Goal: Communication & Community: Answer question/provide support

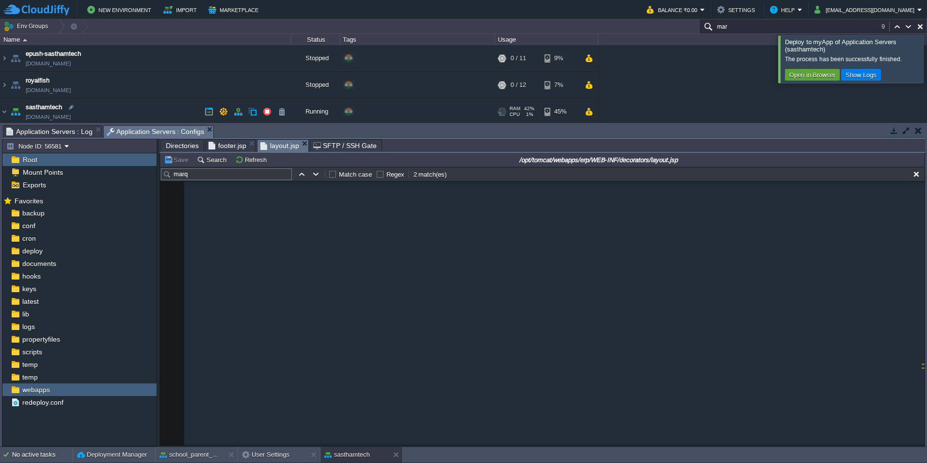
click at [62, 128] on span "Application Servers : Log" at bounding box center [49, 132] width 86 height 12
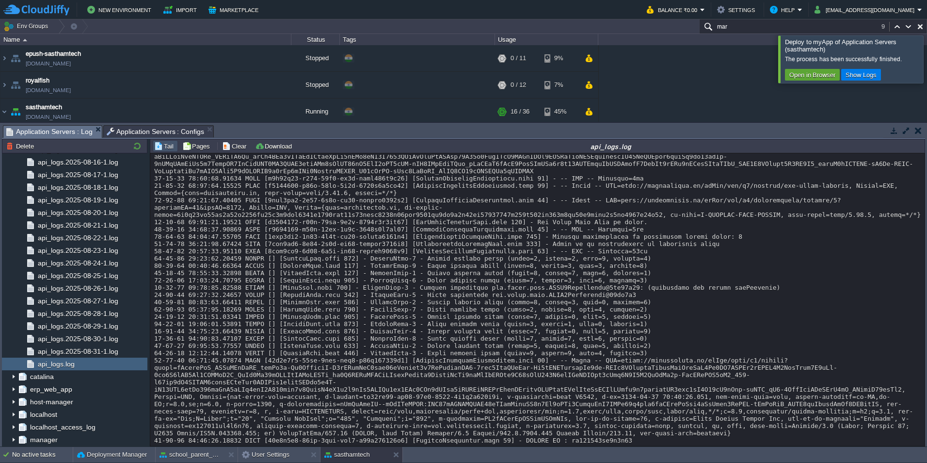
scroll to position [26569, 0]
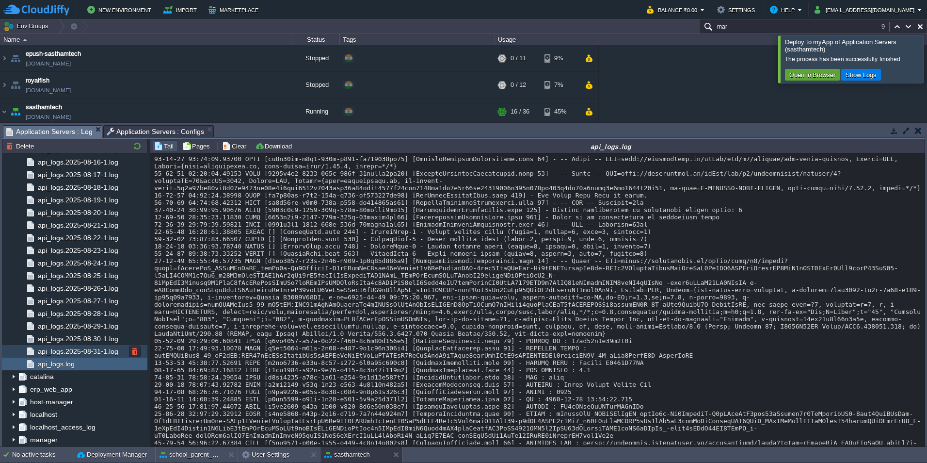
click at [88, 352] on span "api_logs.2025-08-31-1.log" at bounding box center [78, 351] width 84 height 9
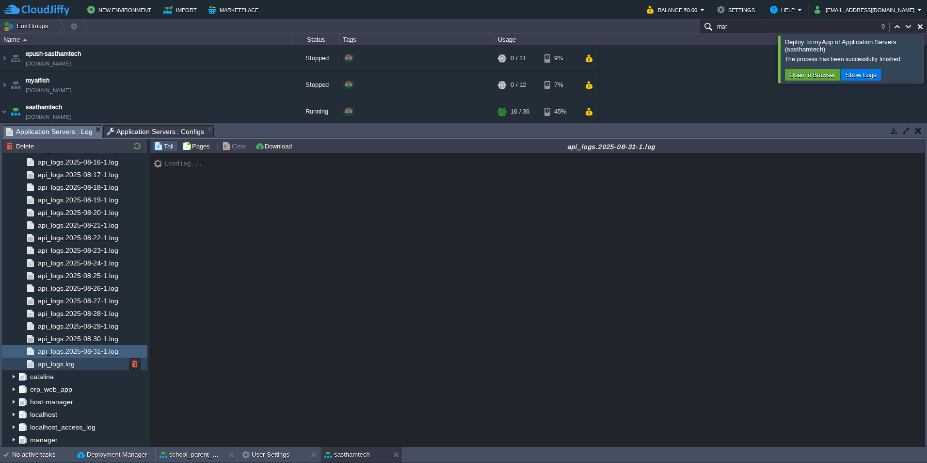
click at [83, 368] on div "api_logs.log" at bounding box center [74, 363] width 145 height 13
click at [258, 253] on div "Loading..." at bounding box center [537, 299] width 775 height 292
click at [136, 146] on button "button" at bounding box center [137, 146] width 12 height 9
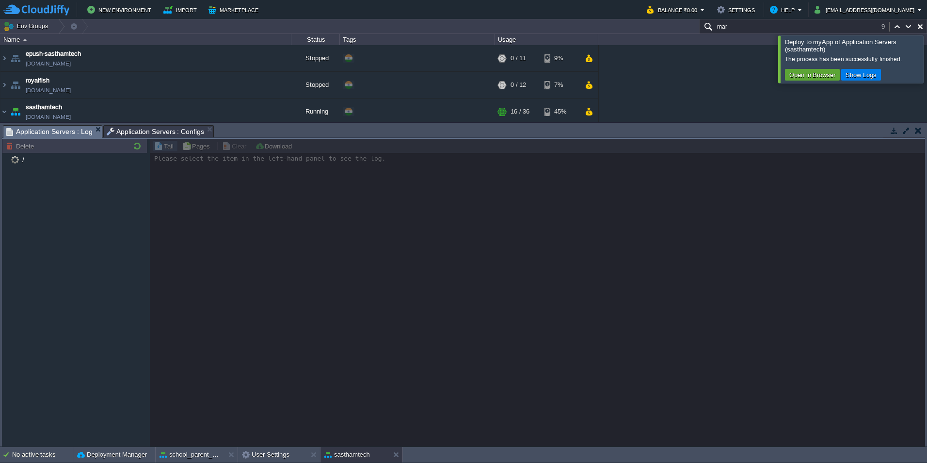
click at [927, 60] on div at bounding box center [939, 58] width 0 height 47
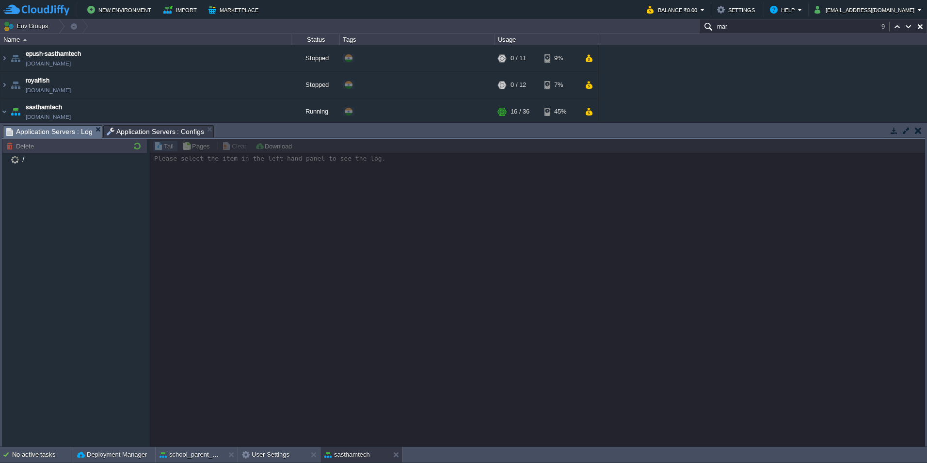
click at [922, 27] on button "button" at bounding box center [920, 26] width 9 height 9
type input "Search (Ctrl+F)"
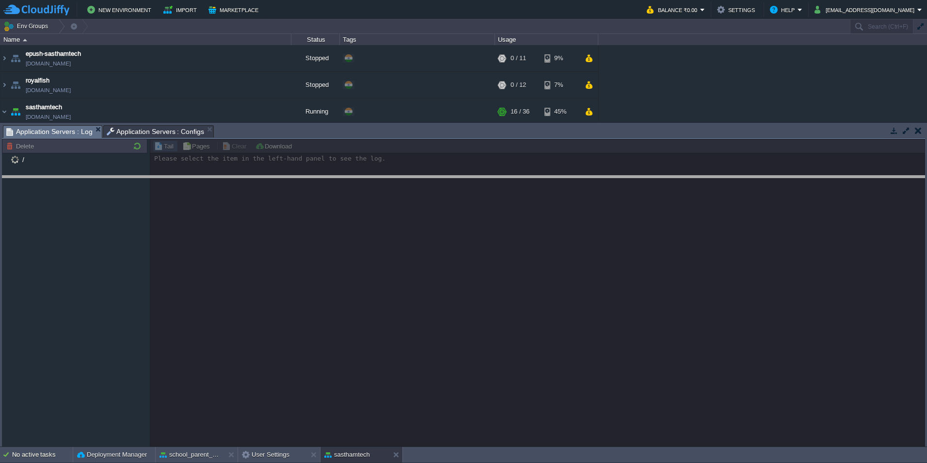
drag, startPoint x: 684, startPoint y: 138, endPoint x: 692, endPoint y: 204, distance: 65.9
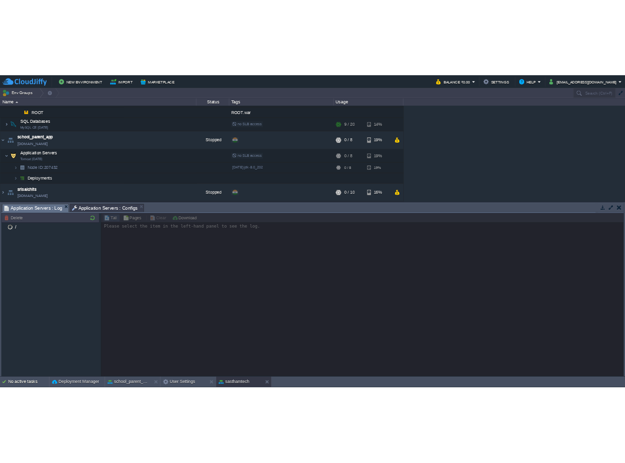
scroll to position [14, 0]
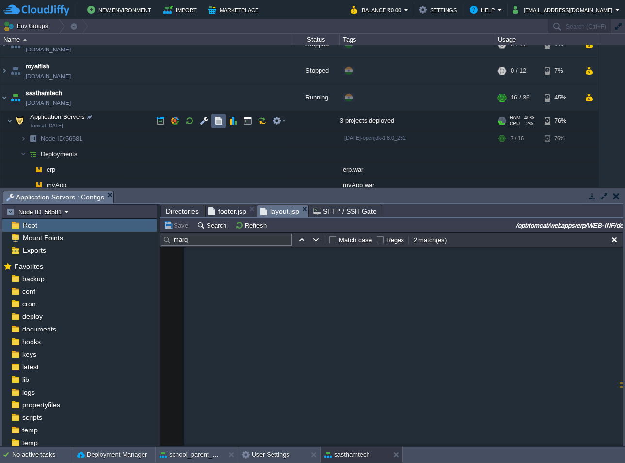
click at [216, 124] on button "button" at bounding box center [218, 120] width 9 height 9
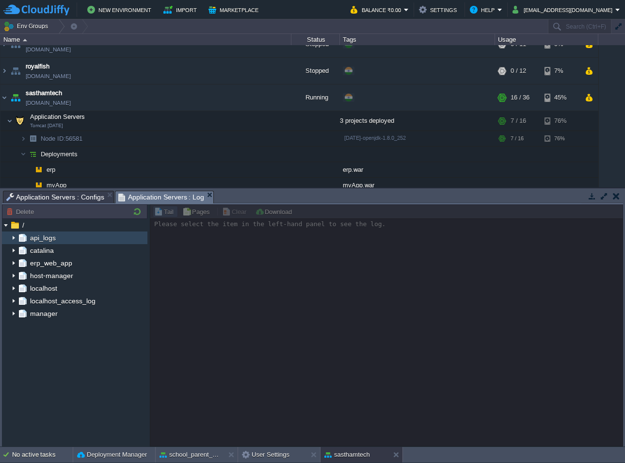
click at [13, 237] on img at bounding box center [14, 237] width 8 height 13
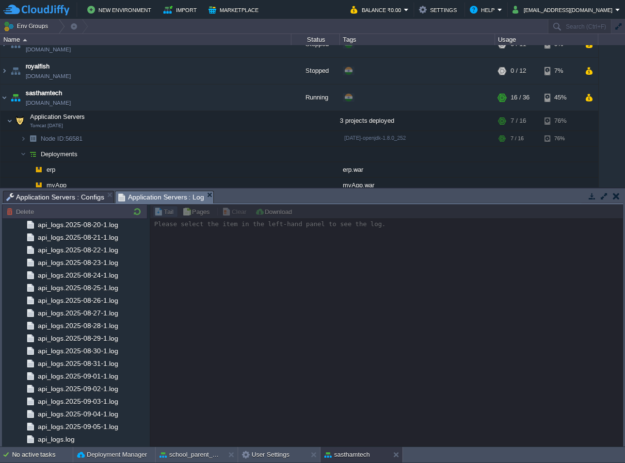
scroll to position [1021, 0]
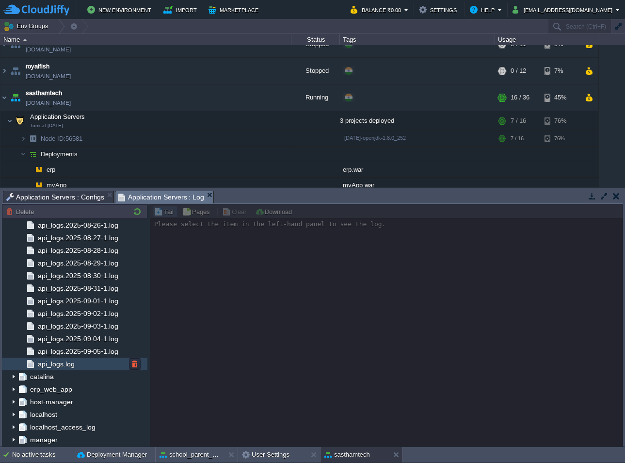
click at [66, 362] on span "api_logs.log" at bounding box center [56, 363] width 40 height 9
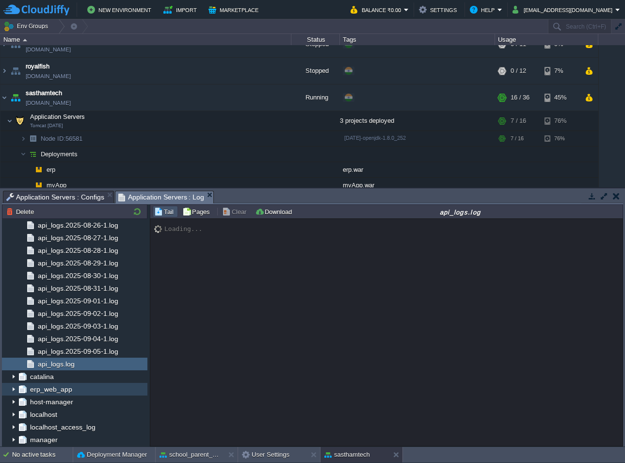
click at [11, 390] on img at bounding box center [14, 389] width 8 height 13
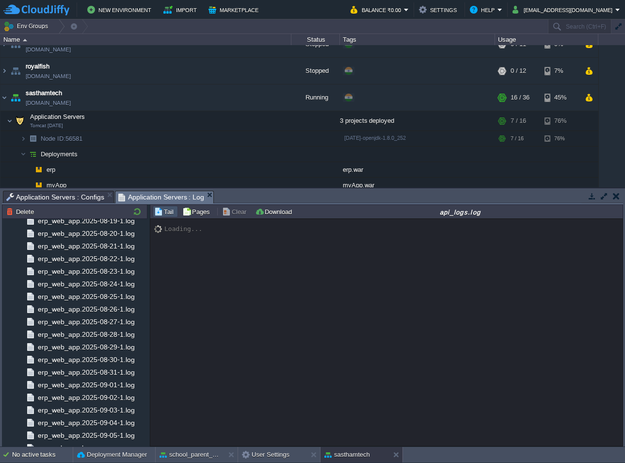
scroll to position [2244, 0]
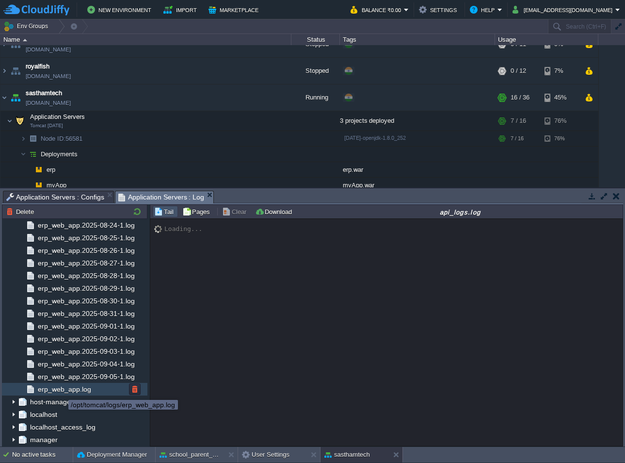
click at [61, 391] on span "erp_web_app.log" at bounding box center [64, 389] width 57 height 9
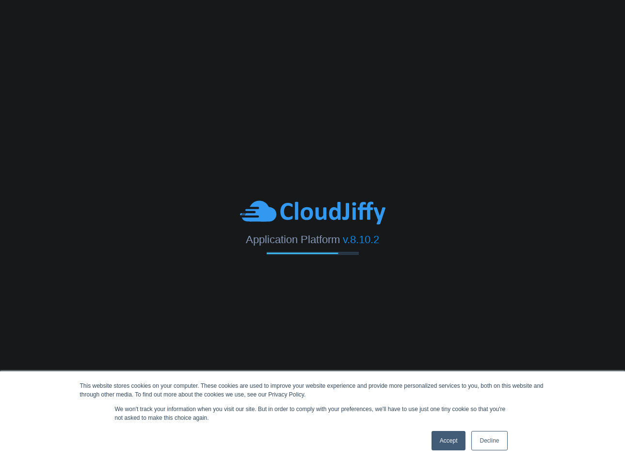
click at [452, 444] on link "Accept" at bounding box center [449, 440] width 34 height 19
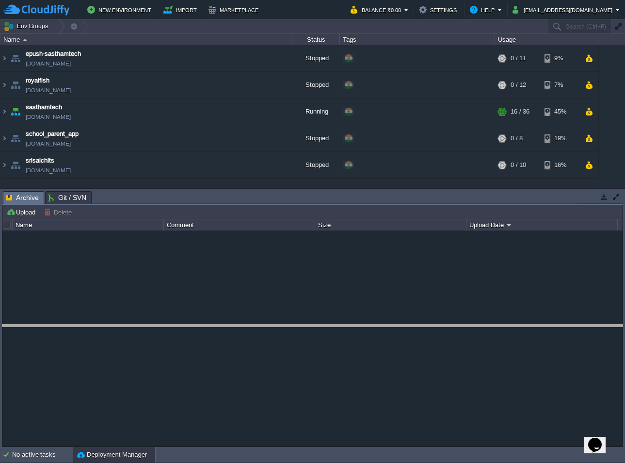
drag, startPoint x: 300, startPoint y: 203, endPoint x: 315, endPoint y: 337, distance: 134.2
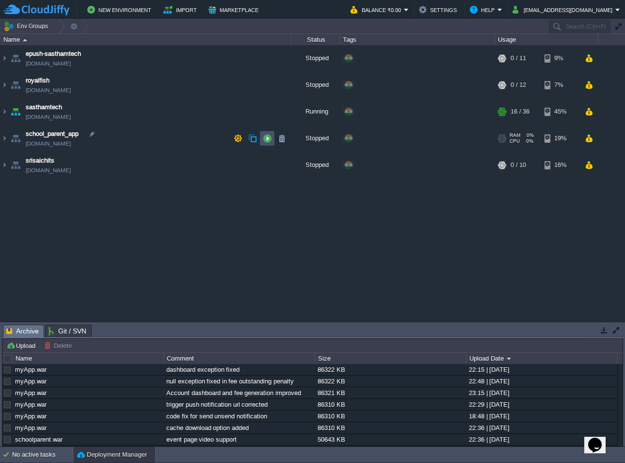
click at [266, 139] on button "button" at bounding box center [267, 138] width 9 height 9
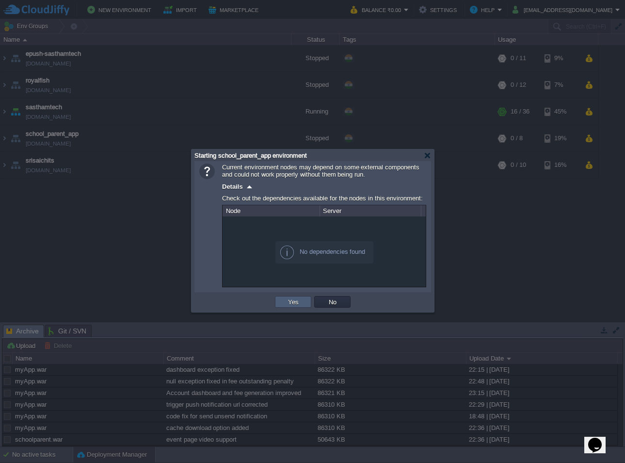
click at [287, 302] on button "Yes" at bounding box center [293, 301] width 16 height 9
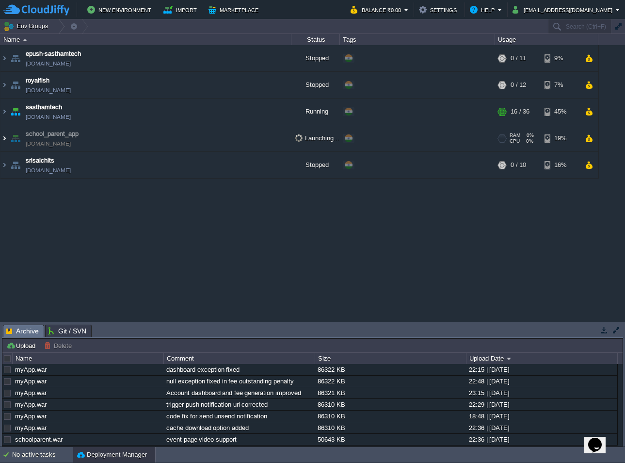
click at [5, 138] on img at bounding box center [4, 138] width 8 height 26
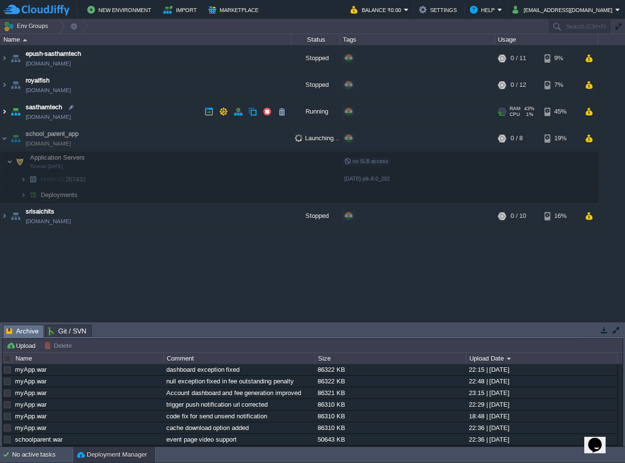
click at [3, 108] on img at bounding box center [4, 111] width 8 height 26
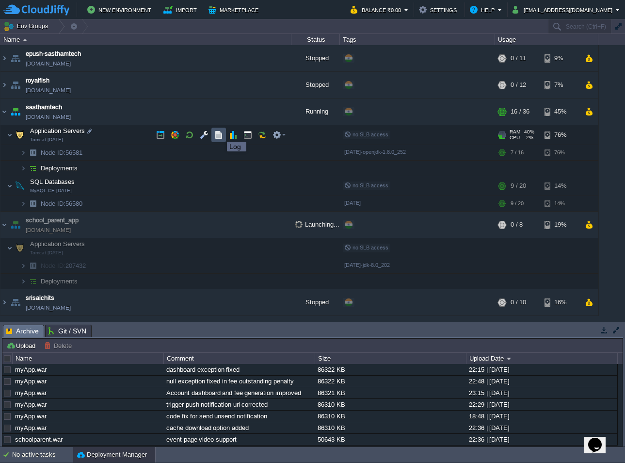
click at [220, 133] on button "button" at bounding box center [218, 134] width 9 height 9
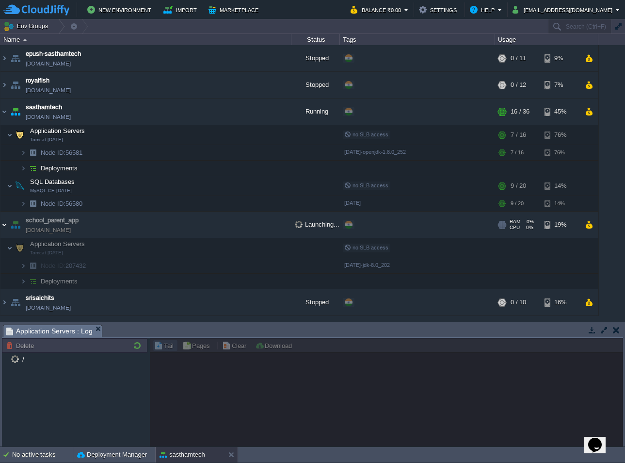
click at [5, 223] on img at bounding box center [4, 224] width 8 height 26
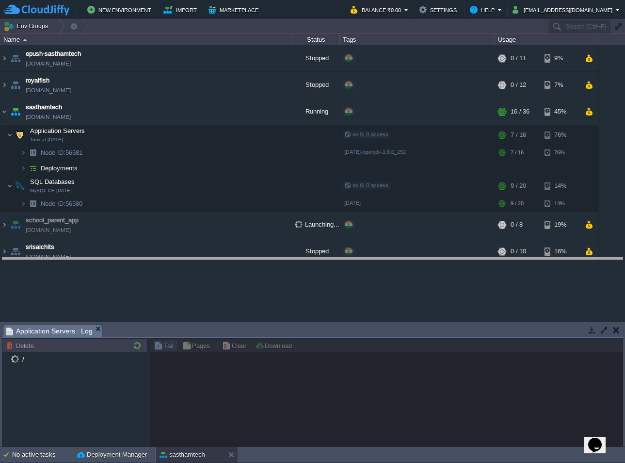
drag, startPoint x: 245, startPoint y: 337, endPoint x: 240, endPoint y: 269, distance: 68.6
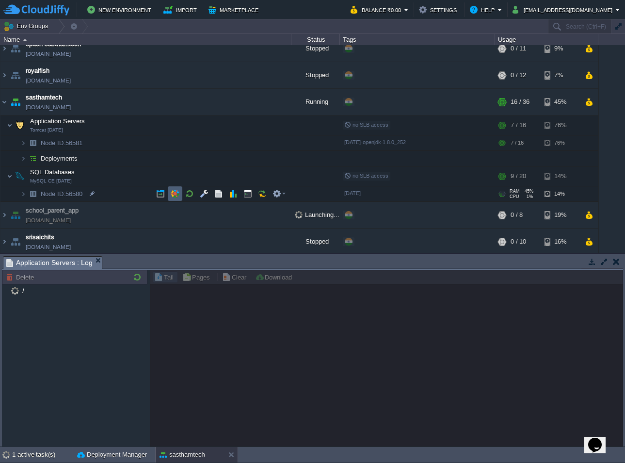
scroll to position [12, 0]
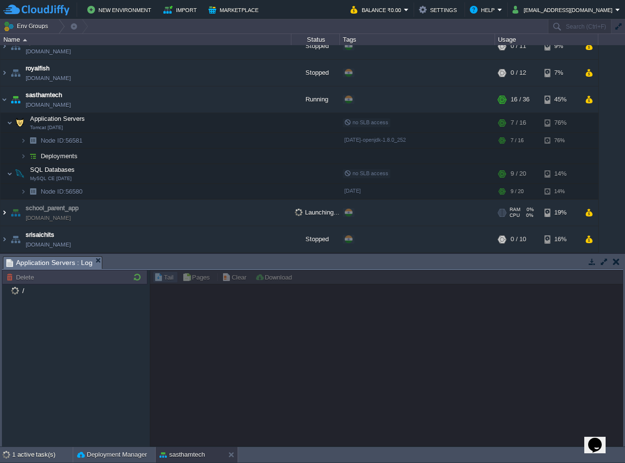
click at [2, 212] on img at bounding box center [4, 212] width 8 height 26
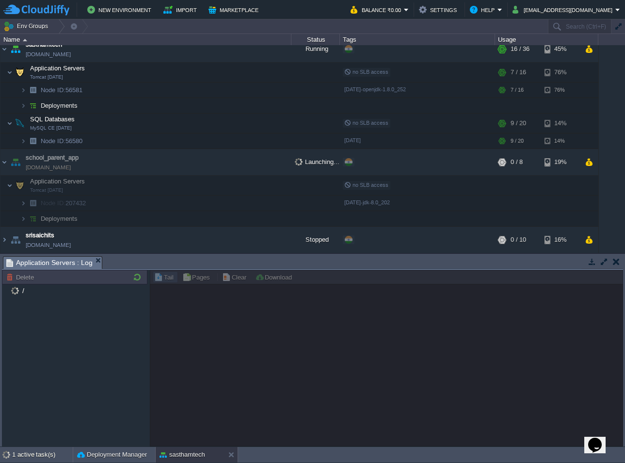
scroll to position [63, 0]
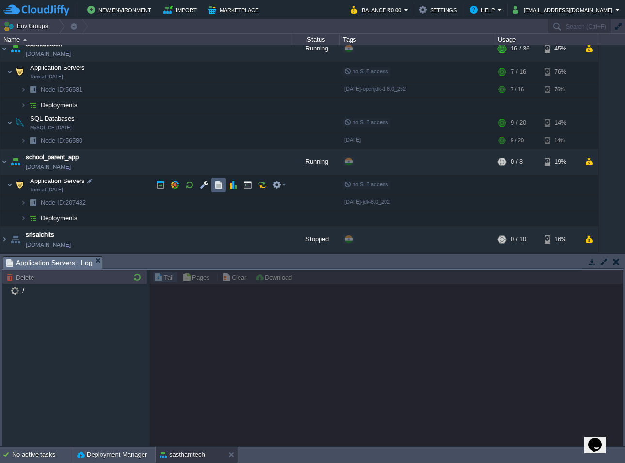
click at [221, 187] on button "button" at bounding box center [218, 184] width 9 height 9
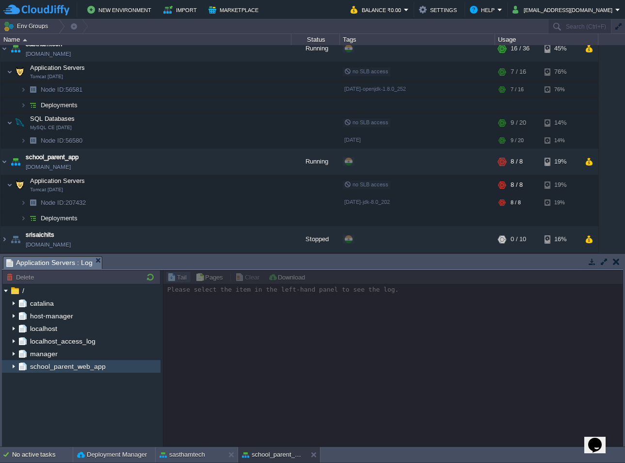
click at [13, 366] on img at bounding box center [14, 366] width 8 height 13
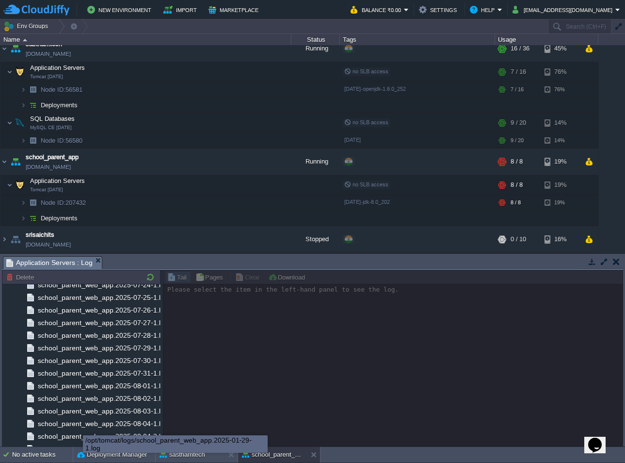
scroll to position [5970, 0]
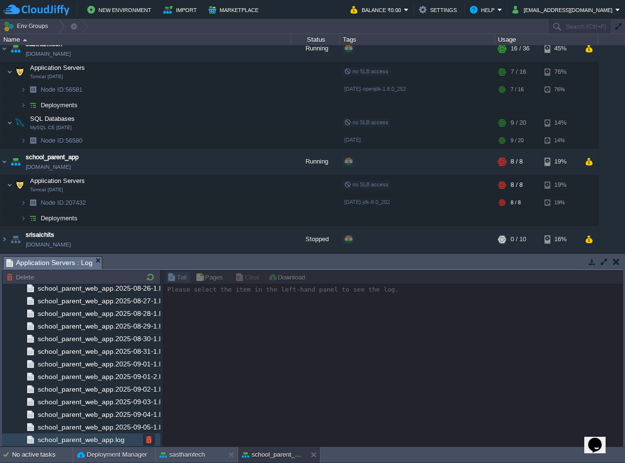
click at [104, 435] on span "school_parent_web_app.log" at bounding box center [81, 439] width 90 height 9
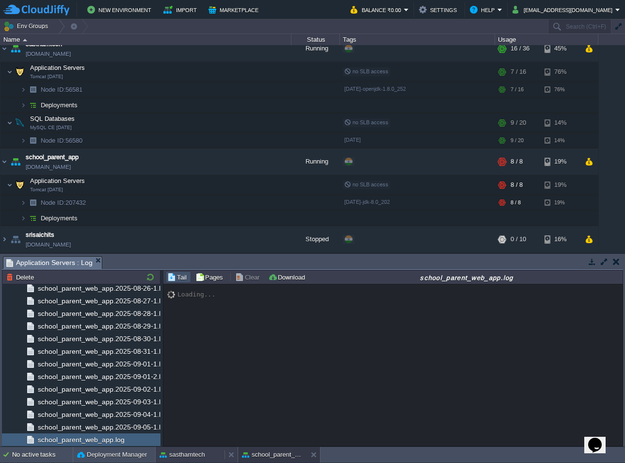
click at [194, 452] on button "sasthamtech" at bounding box center [183, 455] width 46 height 10
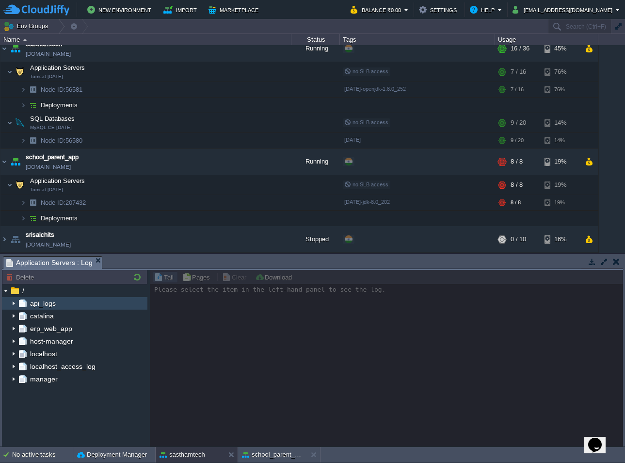
click at [14, 303] on img at bounding box center [14, 303] width 8 height 13
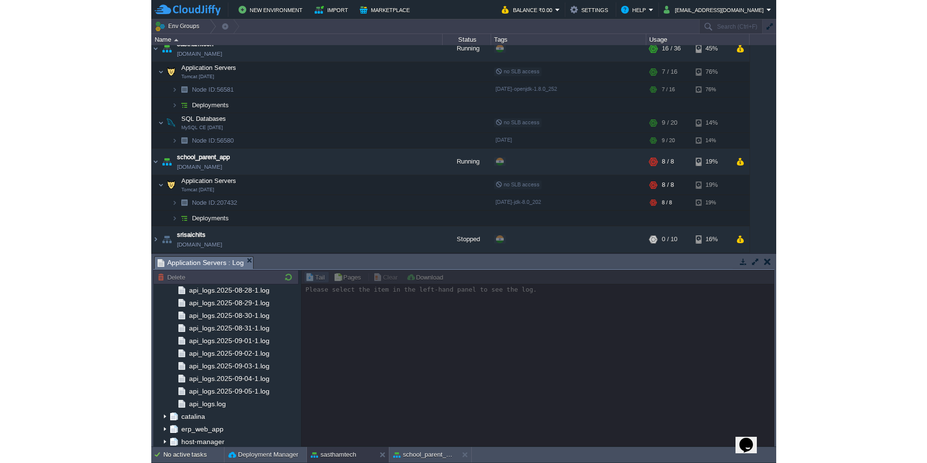
scroll to position [1087, 0]
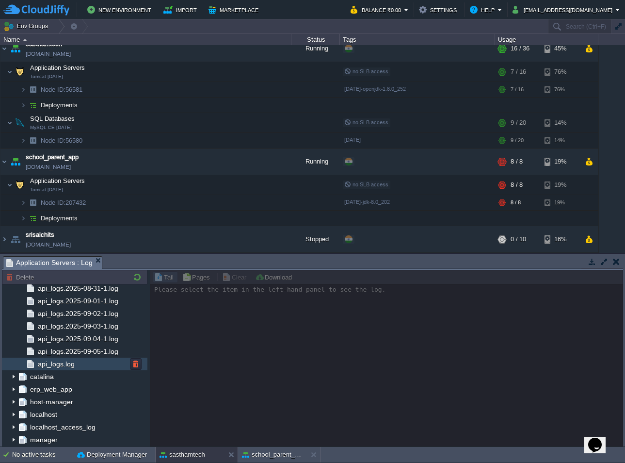
click at [67, 369] on div "api_logs.log" at bounding box center [74, 363] width 145 height 13
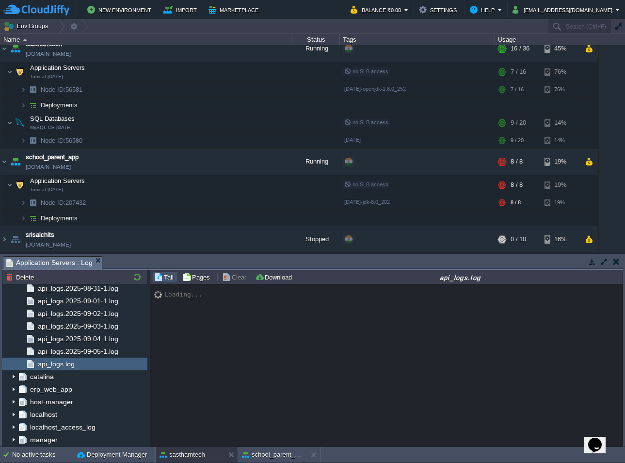
click at [273, 446] on div "Loading..." at bounding box center [386, 365] width 473 height 162
click at [274, 454] on button "school_parent_app" at bounding box center [272, 455] width 61 height 10
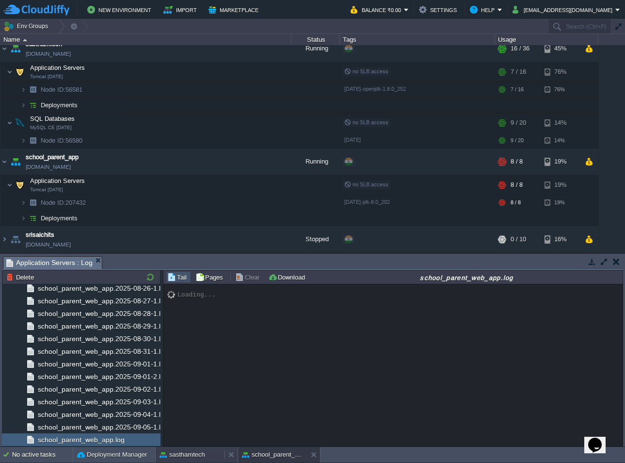
click at [189, 455] on button "sasthamtech" at bounding box center [183, 455] width 46 height 10
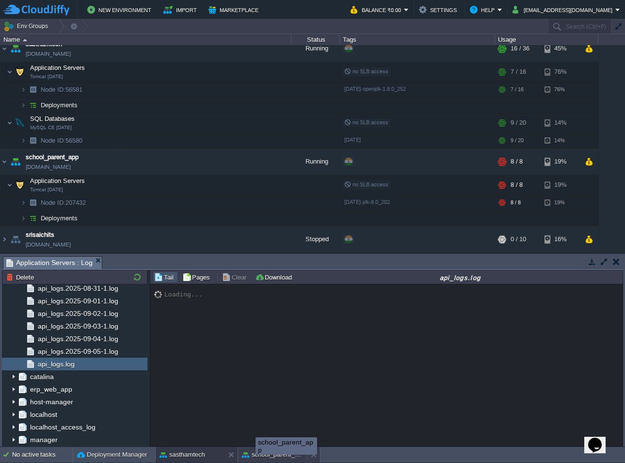
click at [256, 455] on button "school_parent_app" at bounding box center [272, 455] width 61 height 10
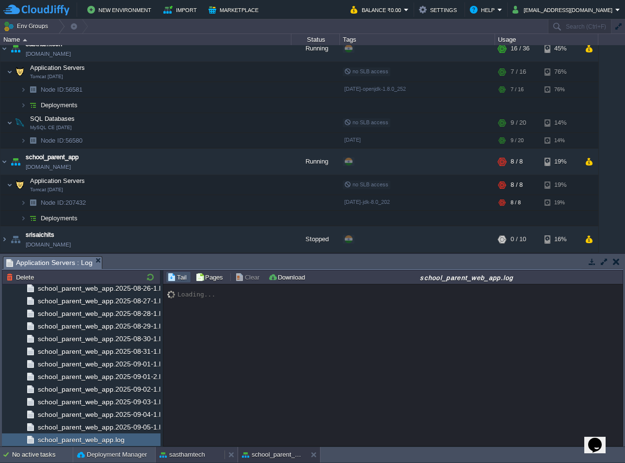
click at [203, 452] on button "sasthamtech" at bounding box center [183, 455] width 46 height 10
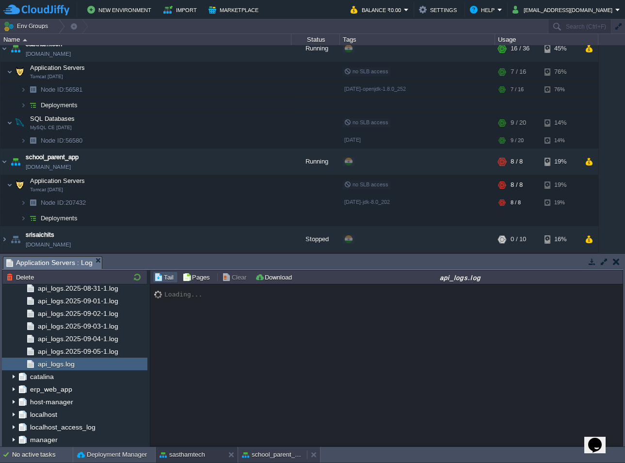
click at [253, 455] on button "school_parent_app" at bounding box center [272, 455] width 61 height 10
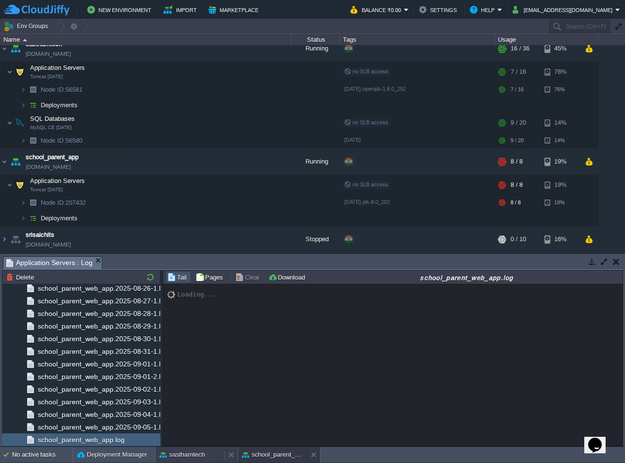
click at [198, 457] on button "sasthamtech" at bounding box center [183, 455] width 46 height 10
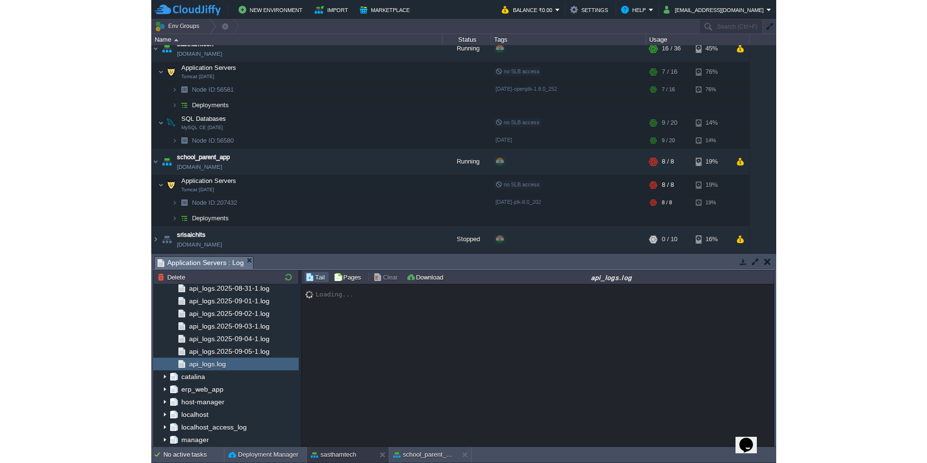
scroll to position [0, 0]
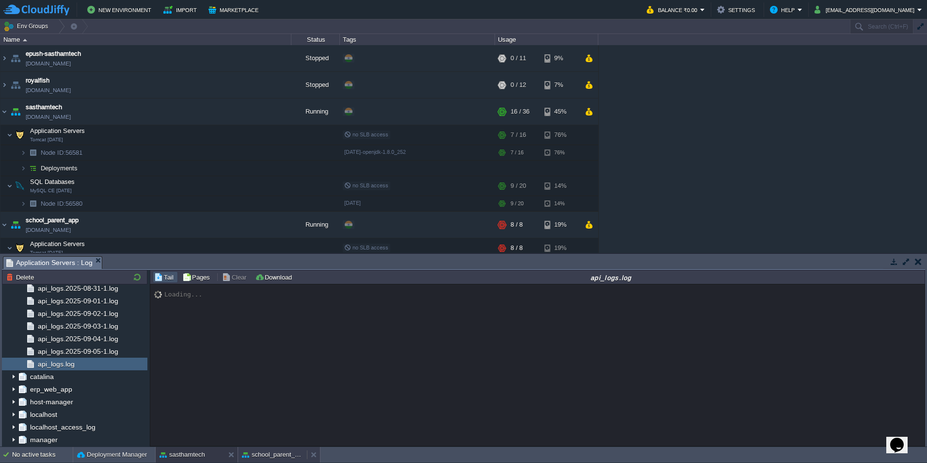
click at [265, 457] on button "school_parent_app" at bounding box center [272, 455] width 61 height 10
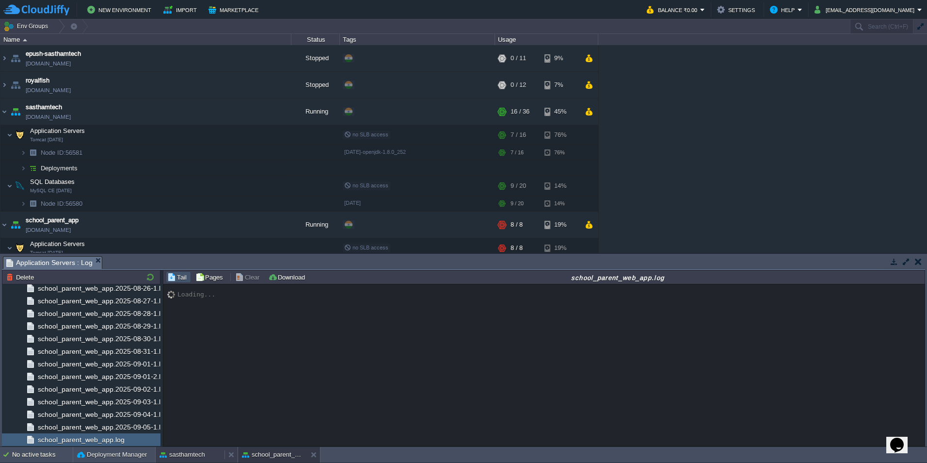
click at [205, 451] on div "sasthamtech" at bounding box center [190, 455] width 69 height 16
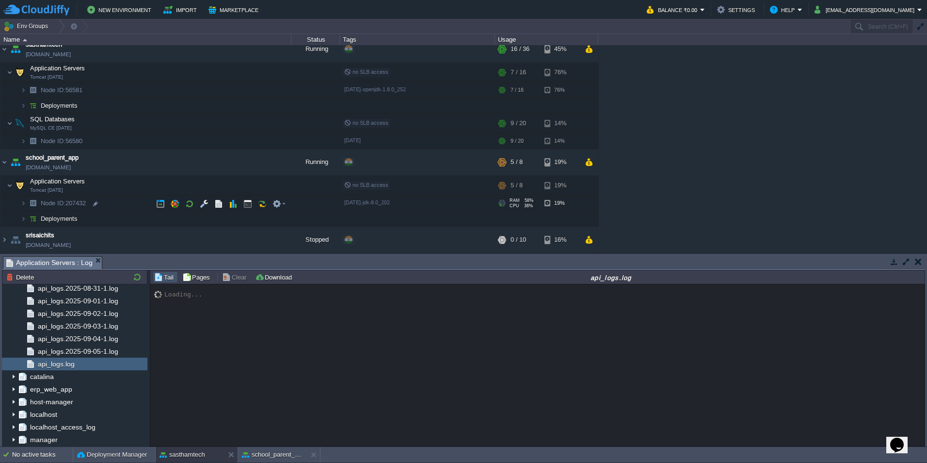
scroll to position [63, 0]
click at [591, 164] on button "button" at bounding box center [589, 161] width 8 height 9
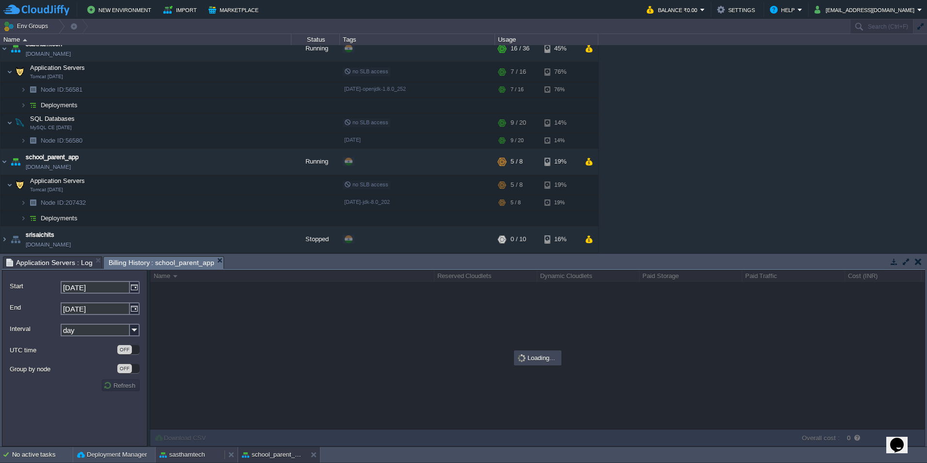
click at [188, 457] on button "sasthamtech" at bounding box center [183, 455] width 46 height 10
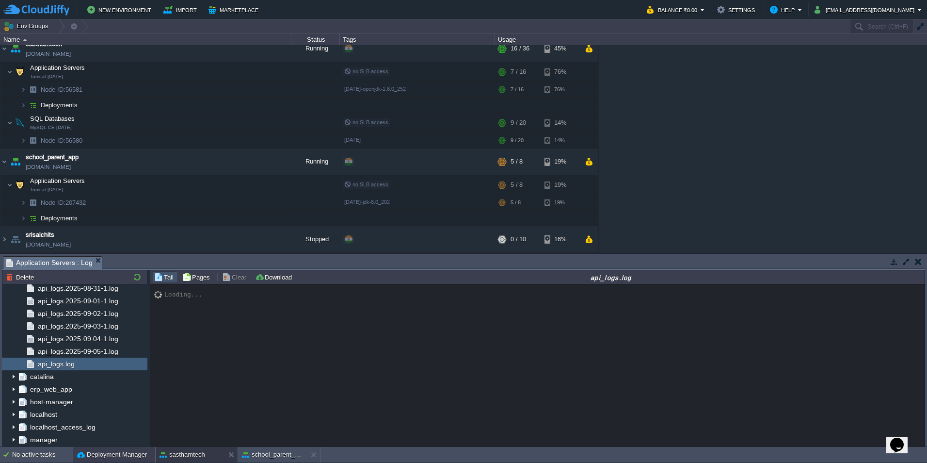
click at [113, 454] on button "Deployment Manager" at bounding box center [112, 455] width 70 height 10
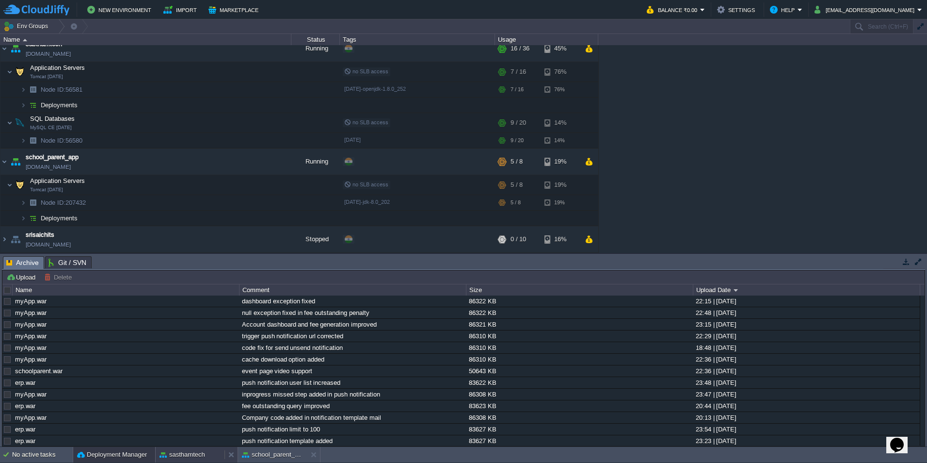
click at [200, 448] on div "sasthamtech" at bounding box center [190, 455] width 69 height 16
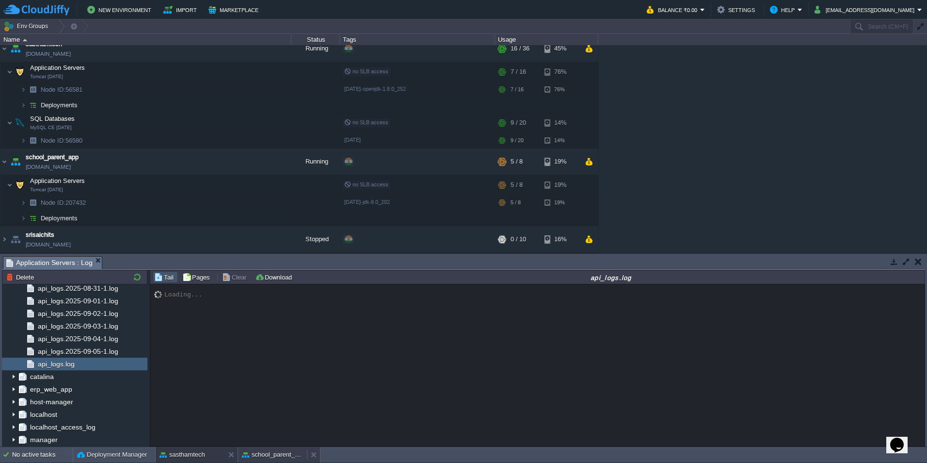
click at [276, 456] on button "school_parent_app" at bounding box center [272, 455] width 61 height 10
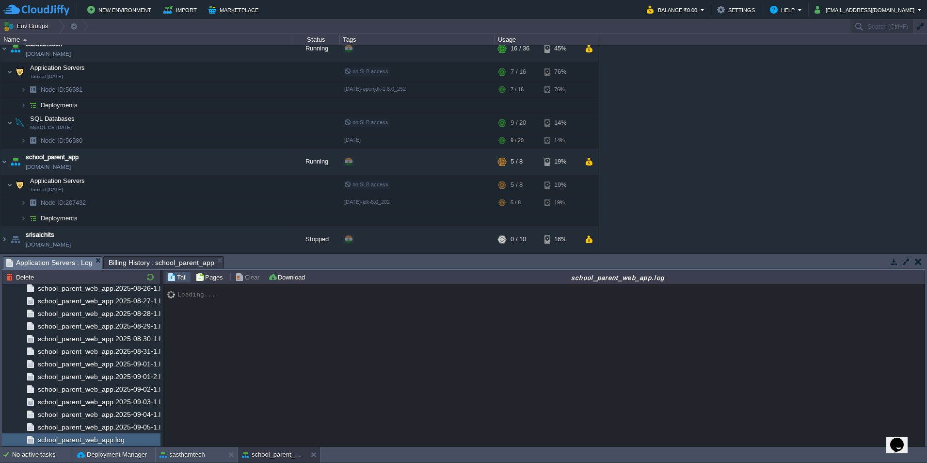
click at [40, 265] on span "Application Servers : Log" at bounding box center [49, 263] width 86 height 12
click at [187, 457] on button "sasthamtech" at bounding box center [183, 455] width 46 height 10
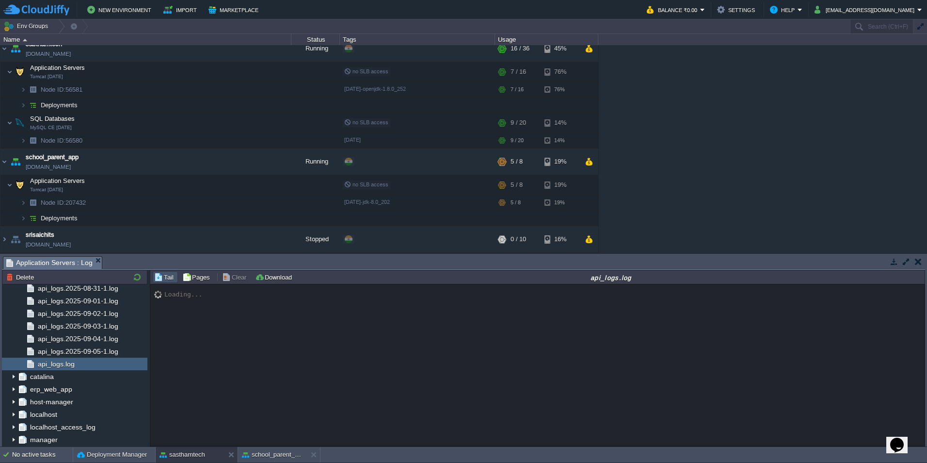
click at [625, 437] on icon "Chat widget" at bounding box center [897, 444] width 14 height 15
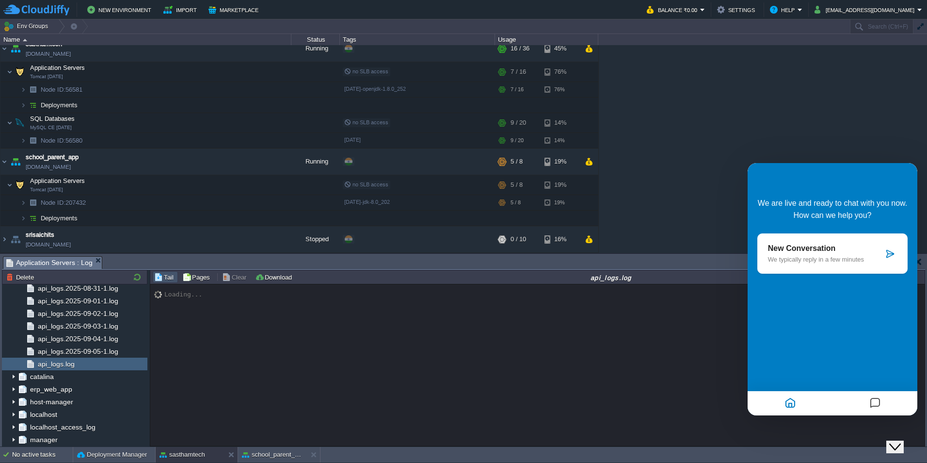
click at [625, 253] on icon at bounding box center [891, 254] width 10 height 10
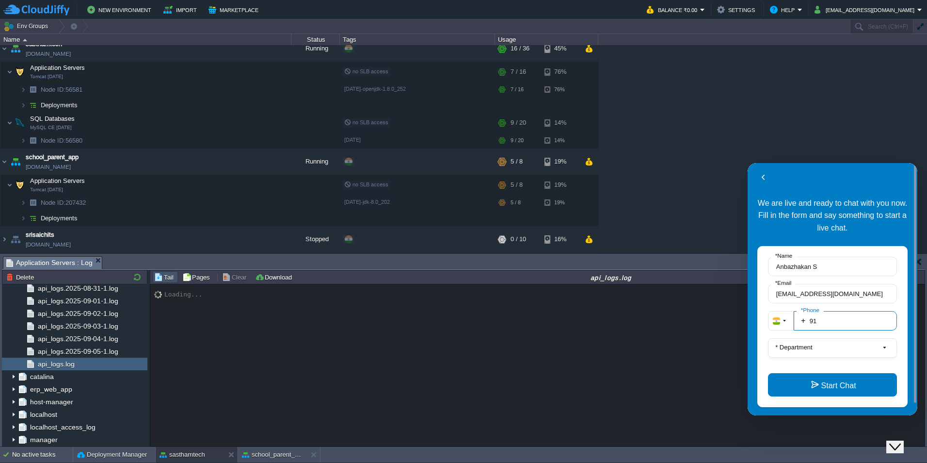
click at [625, 322] on input "91" at bounding box center [845, 320] width 103 height 19
type input "919688802908"
click at [625, 345] on button "* Department" at bounding box center [832, 347] width 129 height 19
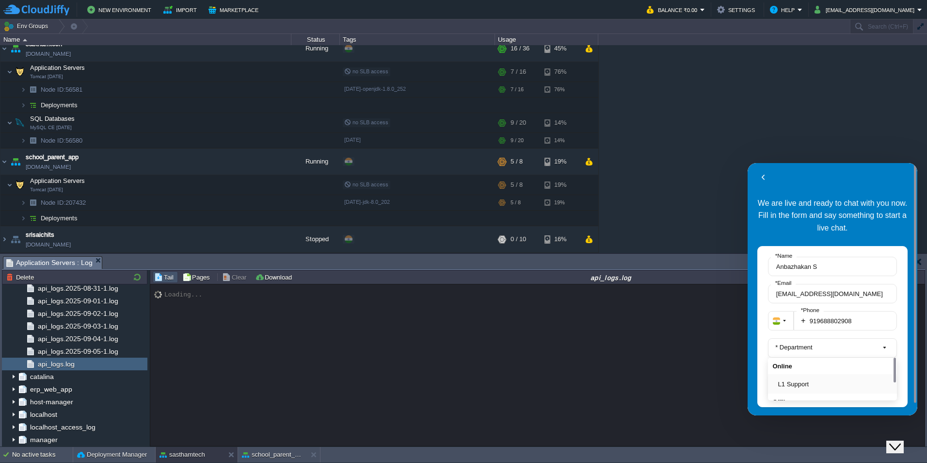
click at [625, 380] on button "L1 Support" at bounding box center [835, 384] width 114 height 10
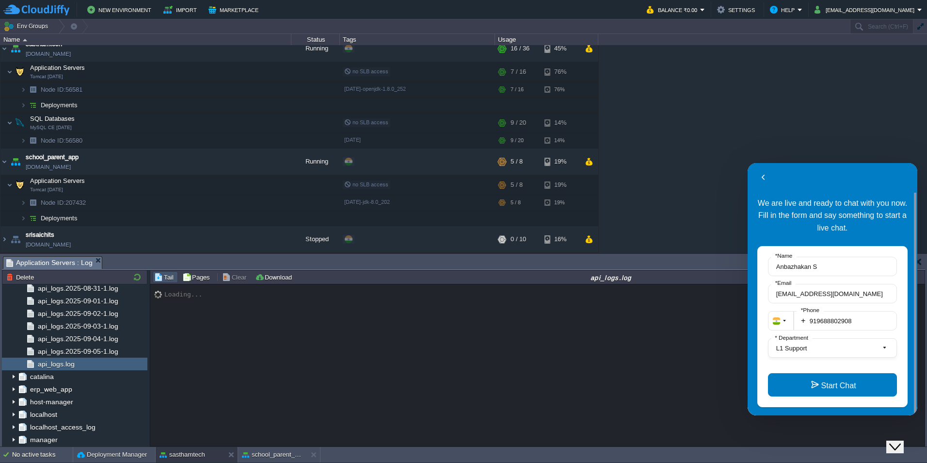
scroll to position [13, 0]
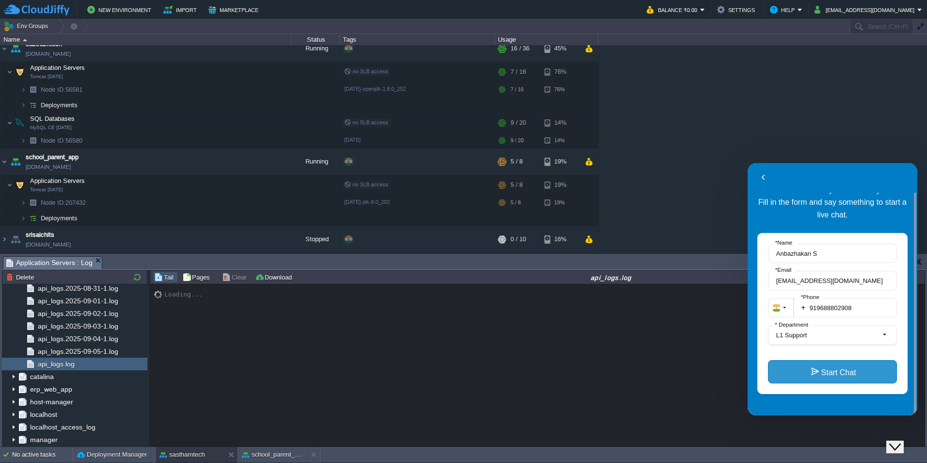
click at [625, 372] on button "Start Chat" at bounding box center [832, 371] width 129 height 23
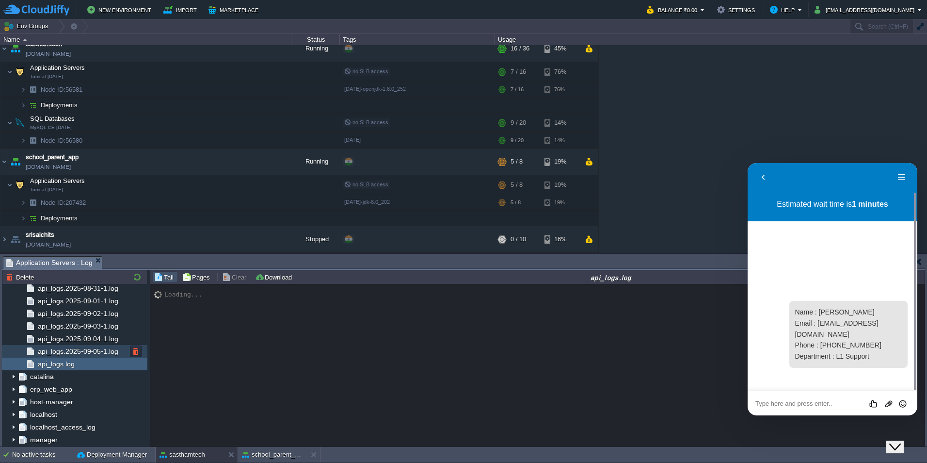
click at [74, 351] on span "api_logs.2025-09-05-1.log" at bounding box center [78, 351] width 84 height 9
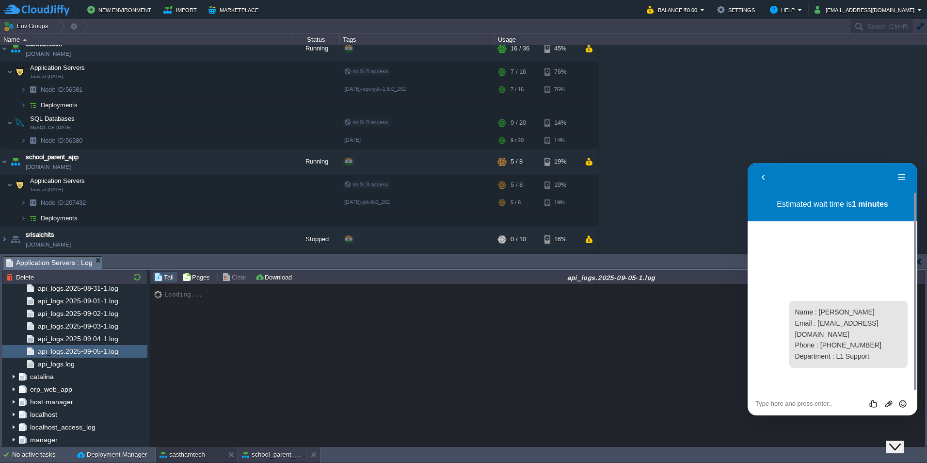
click at [264, 448] on div "school_parent_app" at bounding box center [272, 455] width 69 height 16
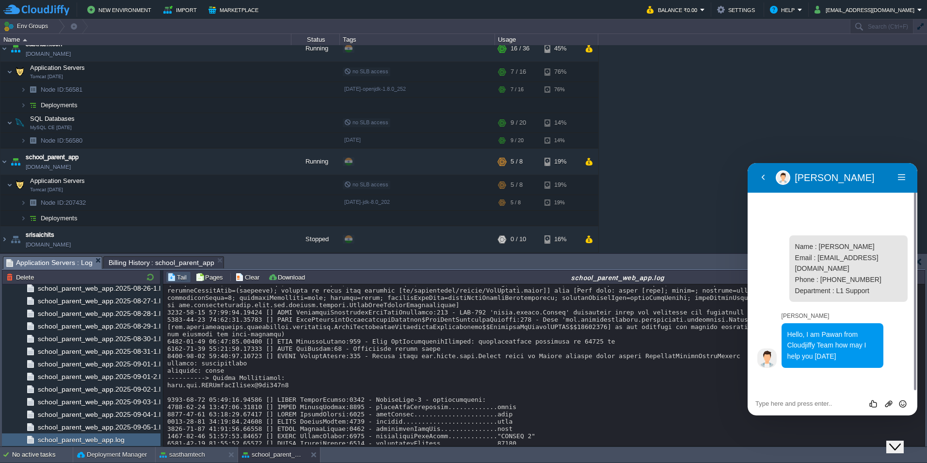
scroll to position [2063, 0]
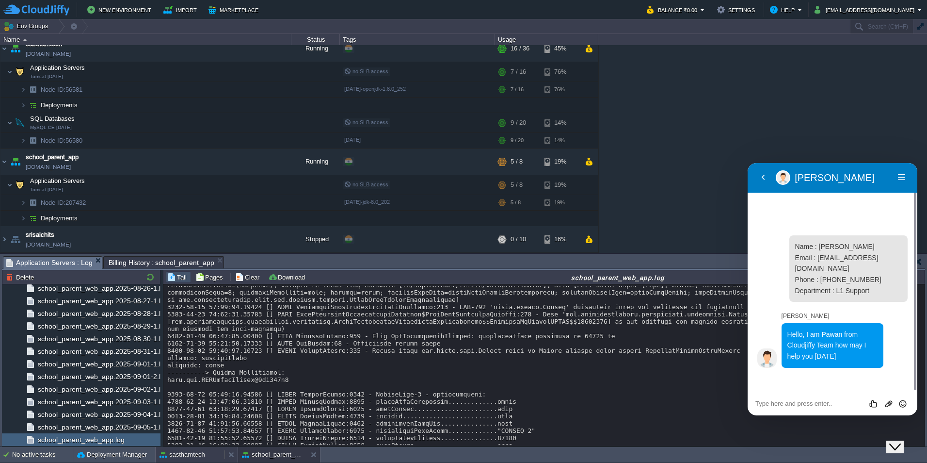
click at [199, 451] on button "sasthamtech" at bounding box center [183, 455] width 46 height 10
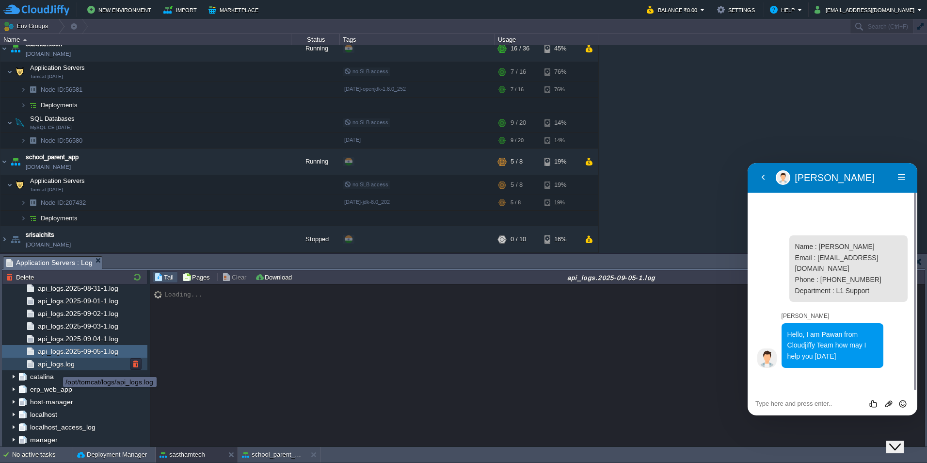
click at [56, 368] on span "api_logs.log" at bounding box center [56, 363] width 40 height 9
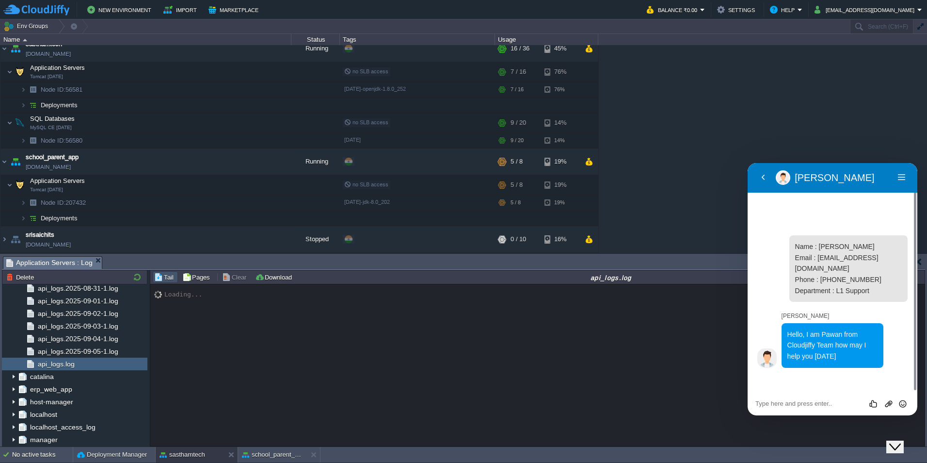
click at [625, 396] on div "Rate this chat Upload File Insert emoji" at bounding box center [833, 403] width 170 height 24
click at [625, 403] on textarea at bounding box center [833, 404] width 154 height 8
type textarea "Hi Pawan"
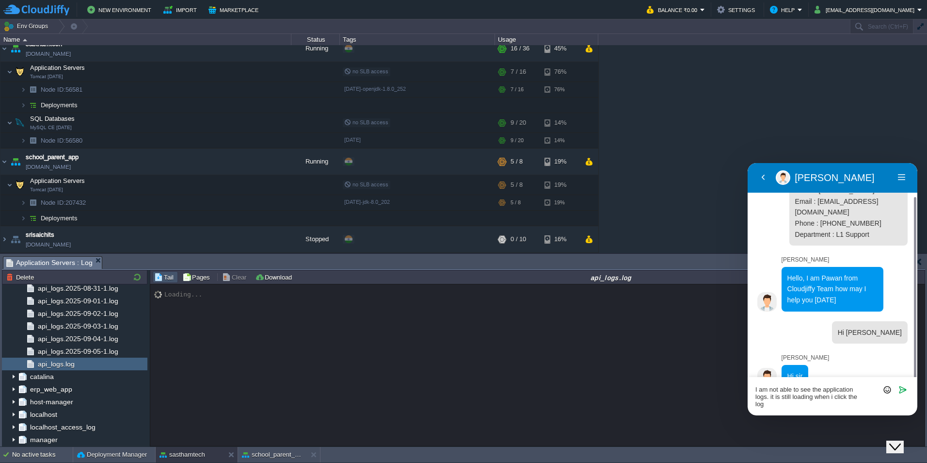
scroll to position [30, 0]
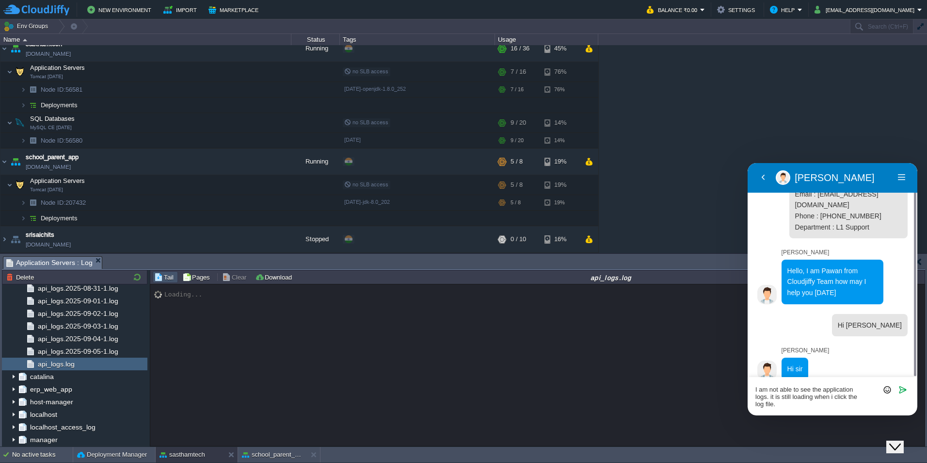
type textarea "I am not able to see the application logs. it is still loading when i click the…"
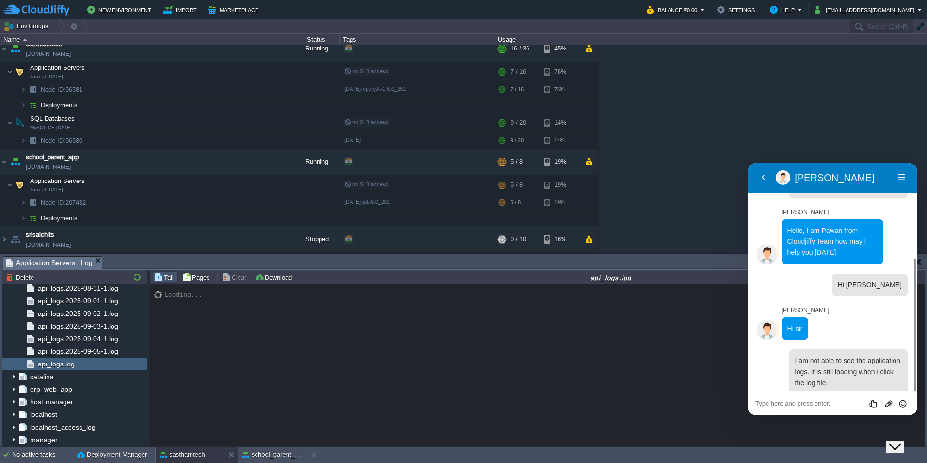
scroll to position [97, 0]
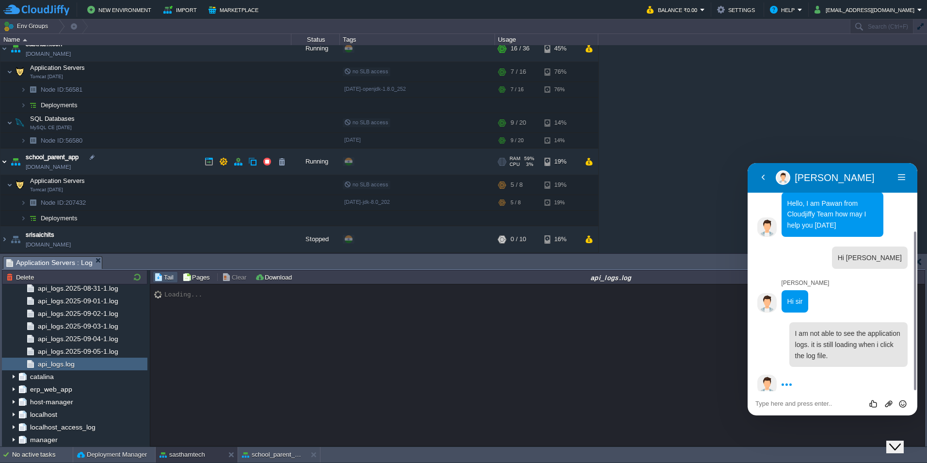
click at [3, 164] on img at bounding box center [4, 161] width 8 height 26
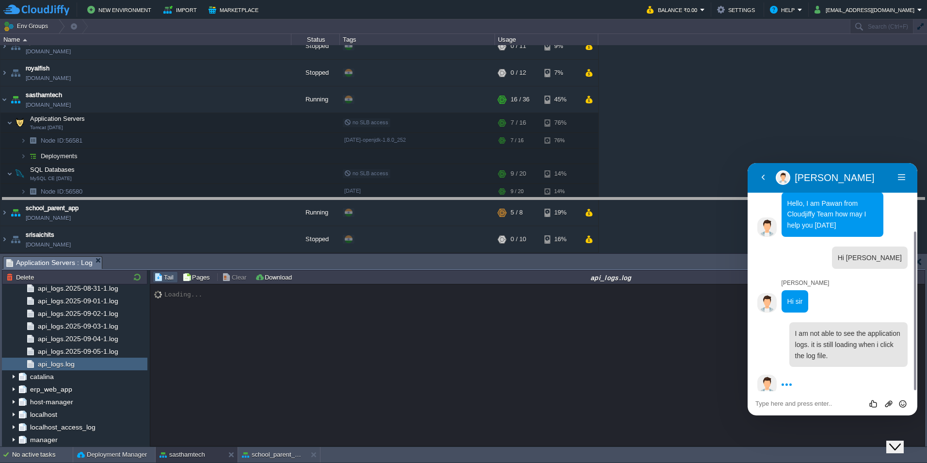
drag, startPoint x: 165, startPoint y: 269, endPoint x: 163, endPoint y: 210, distance: 58.7
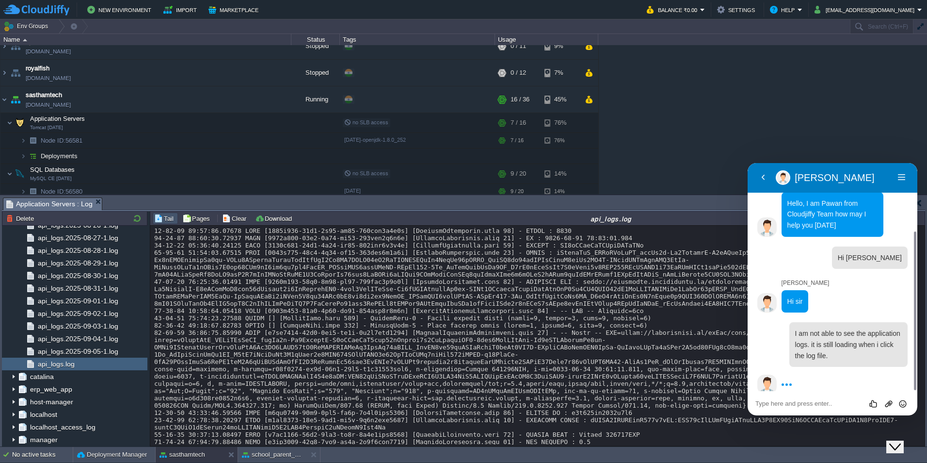
scroll to position [11333, 0]
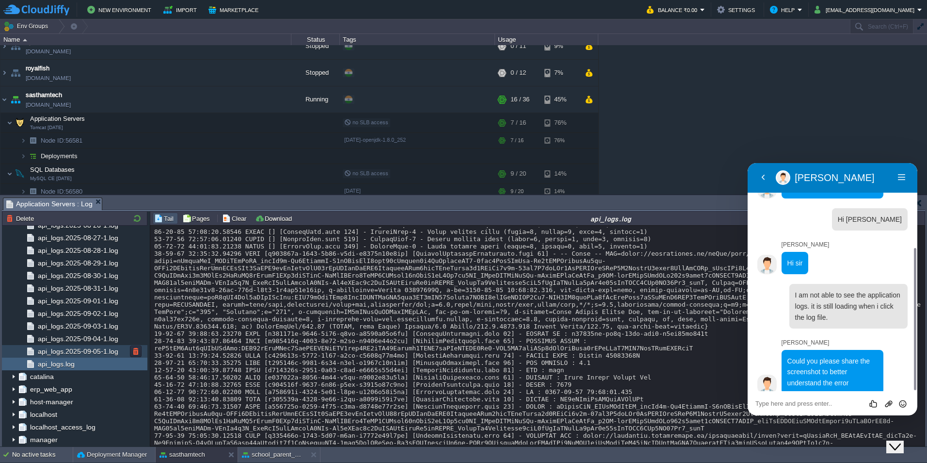
scroll to position [11362, 0]
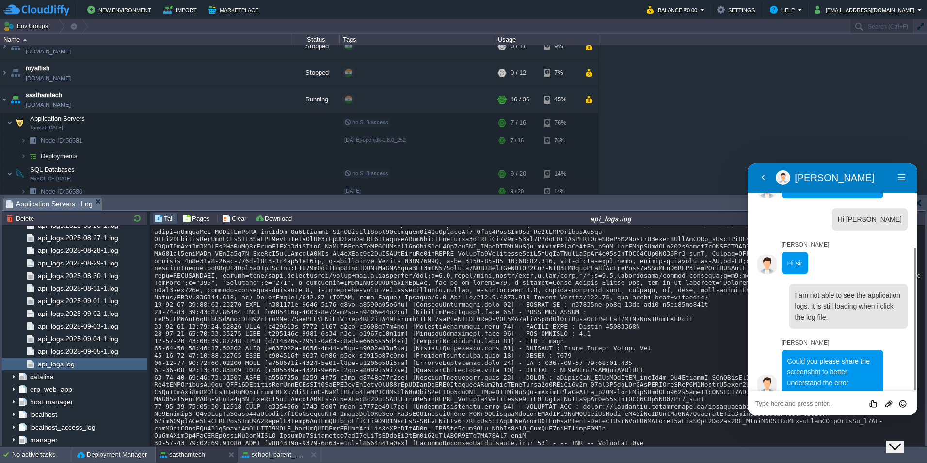
click at [625, 403] on textarea at bounding box center [833, 404] width 154 height 8
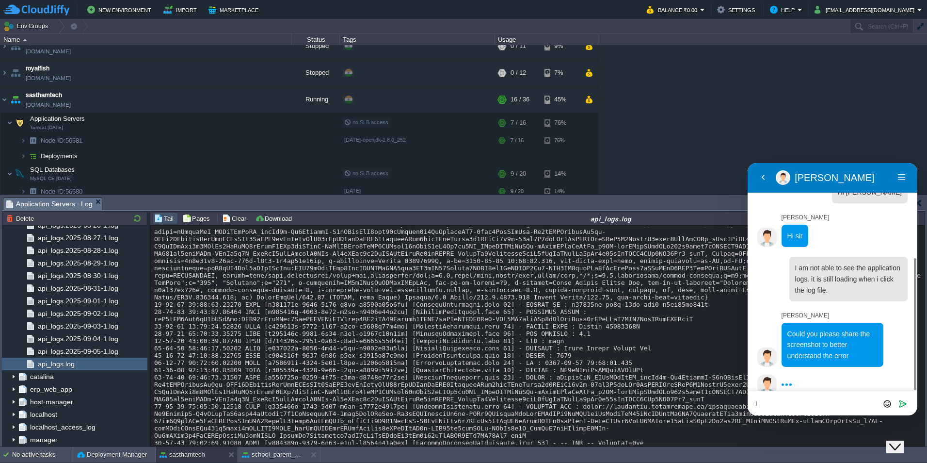
type textarea "I"
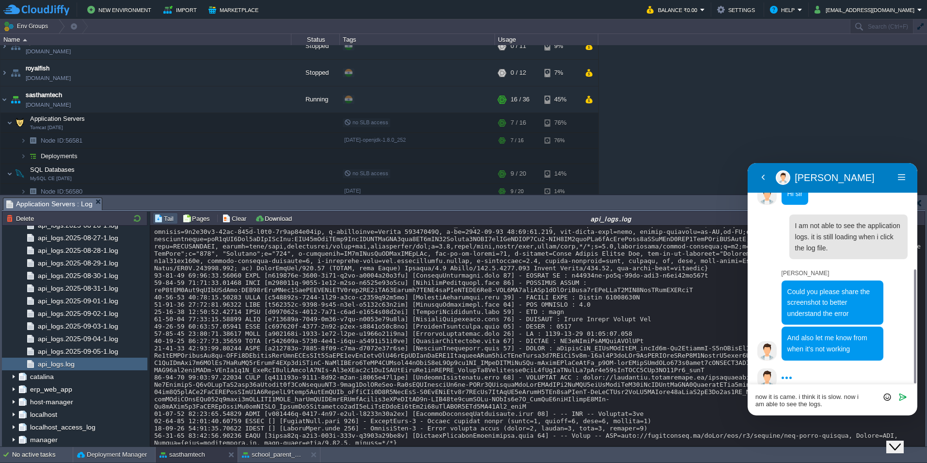
scroll to position [191, 0]
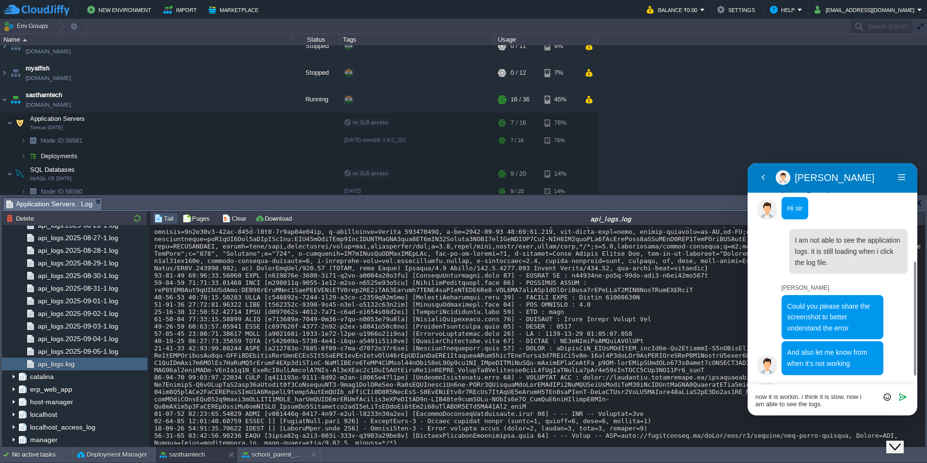
type textarea "now it is working. i think it is slow. now i am able to see the logs."
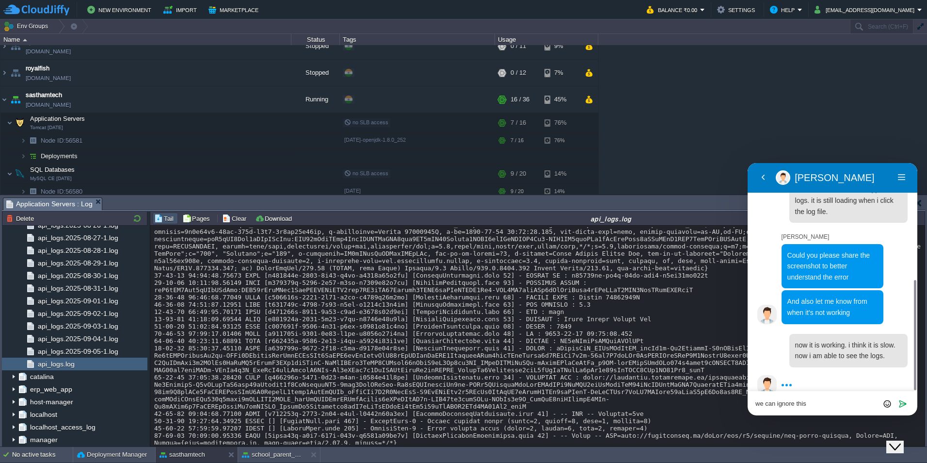
scroll to position [11406, 0]
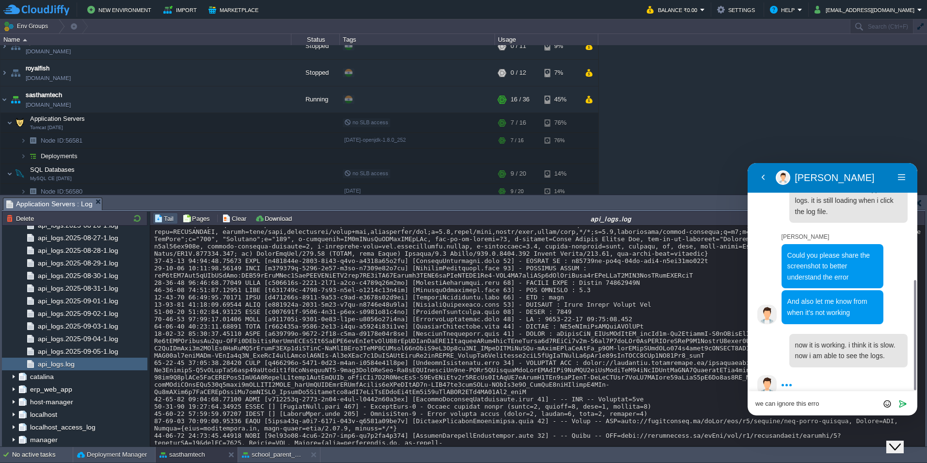
type textarea "we can ignore this error"
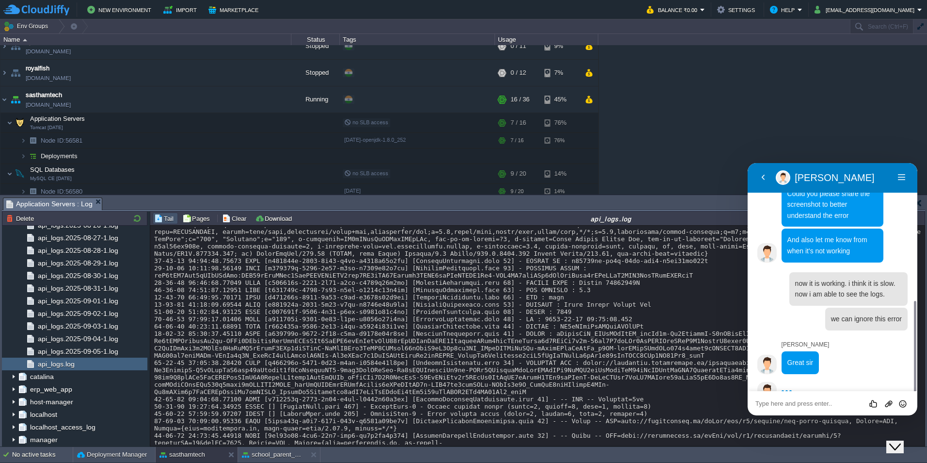
scroll to position [310, 0]
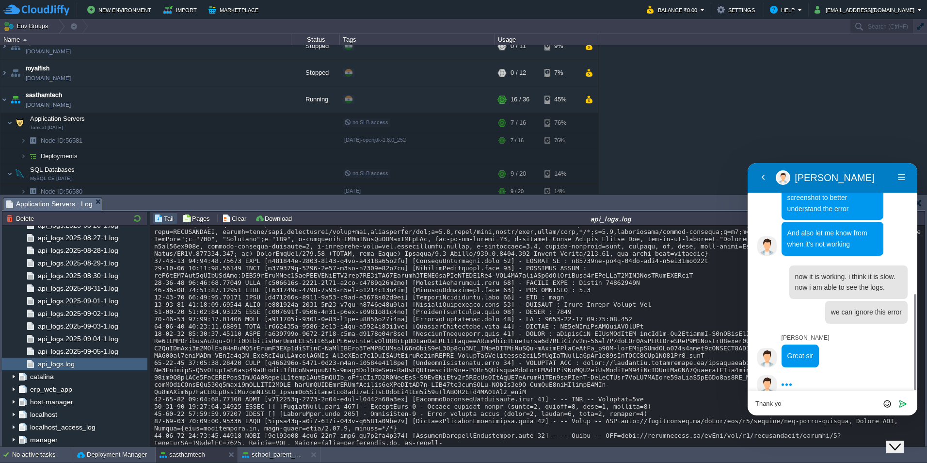
type textarea "Thank you"
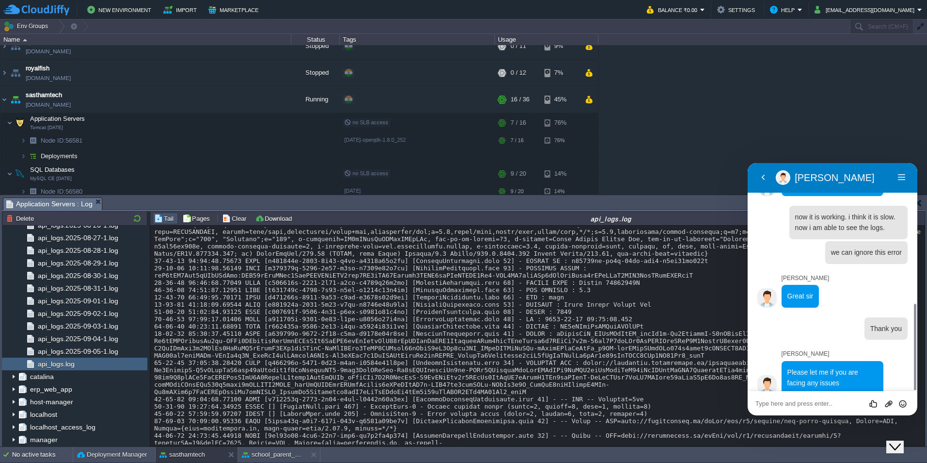
scroll to position [11493, 0]
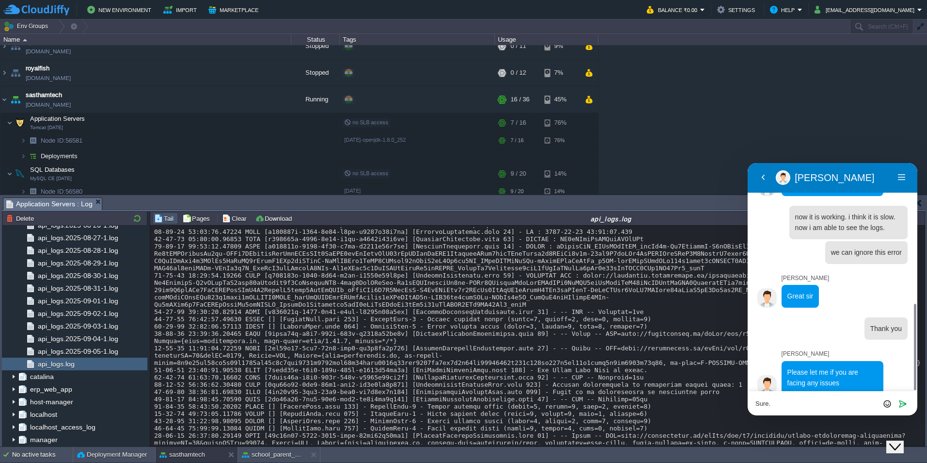
type textarea "Sure."
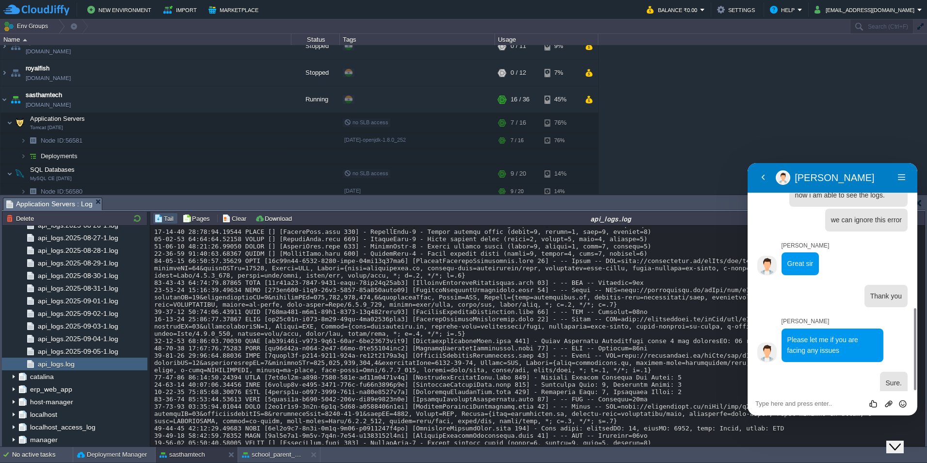
scroll to position [11740, 0]
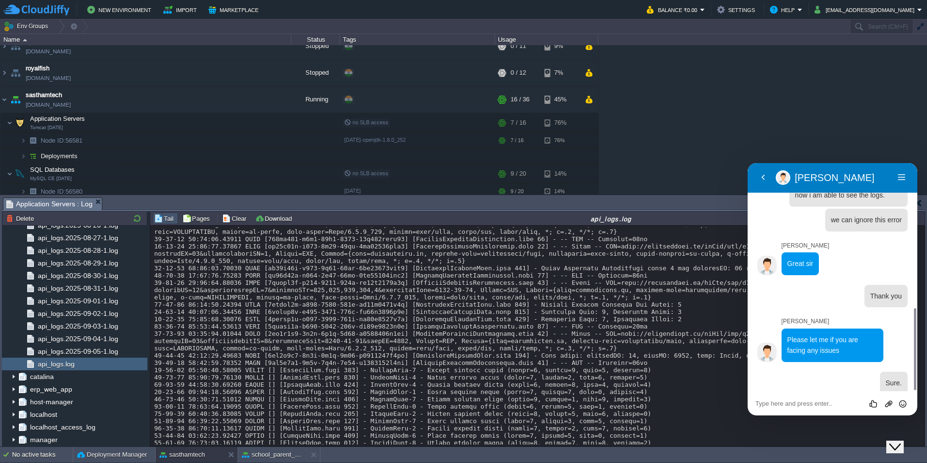
drag, startPoint x: 536, startPoint y: 277, endPoint x: 671, endPoint y: 276, distance: 134.8
copy div "147f2f5d-8c44-4240-b97e-04f480647148"
drag, startPoint x: 553, startPoint y: 286, endPoint x: 337, endPoint y: 291, distance: 216.4
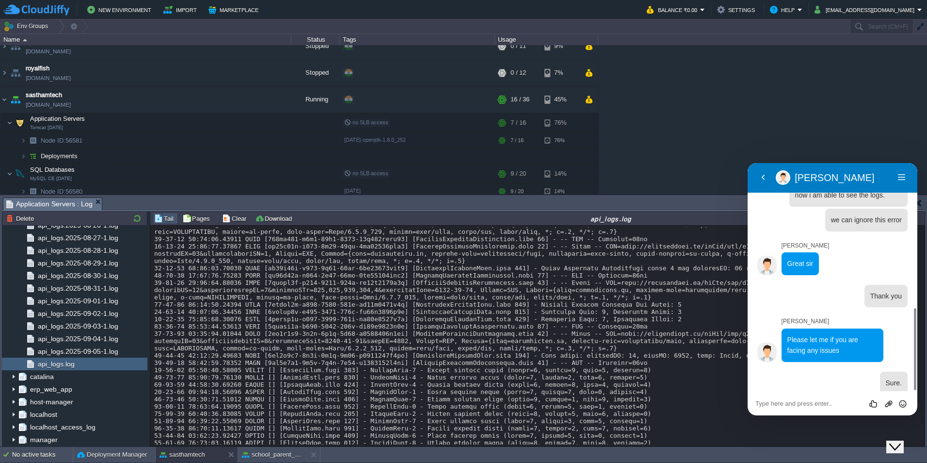
copy div "efQ1AvK4T7e-WsVhIzvAJv:APA91bHgdkLDGyBVLXQSgiHunni9PW3thoTwuRxXwik6WHAQywiOPG8D…"
click at [625, 441] on icon "Close Chat This icon closes the chat window." at bounding box center [895, 447] width 12 height 12
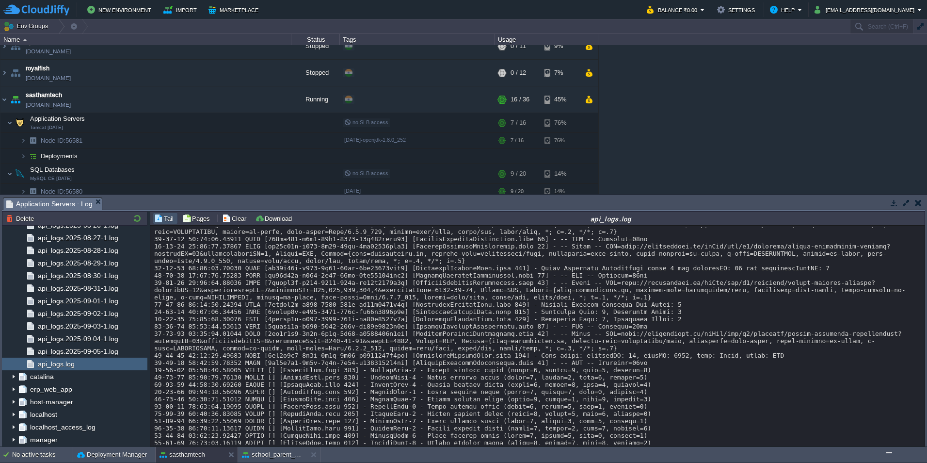
click at [625, 452] on img "Chat widget" at bounding box center [889, 452] width 0 height 0
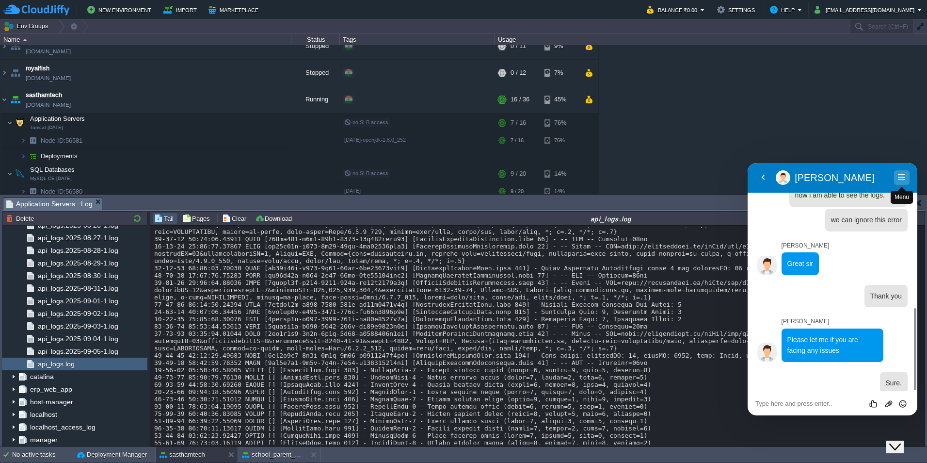
click at [625, 174] on button "Menu" at bounding box center [902, 177] width 16 height 15
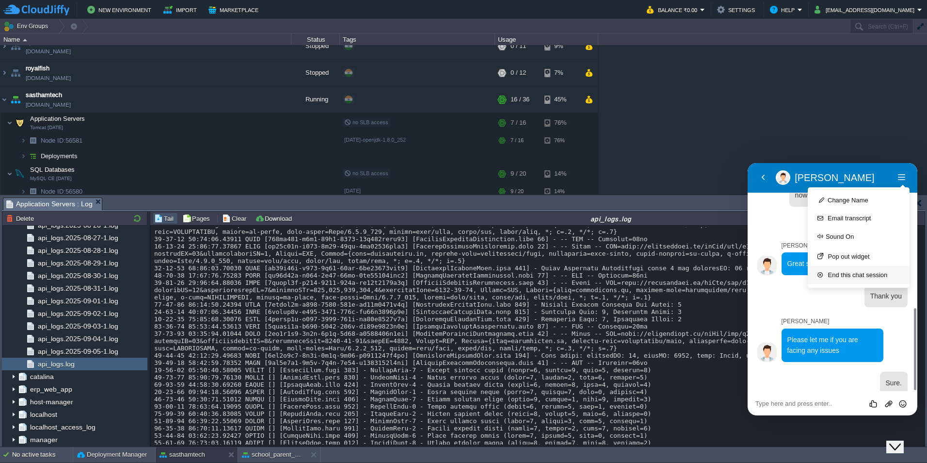
click at [625, 278] on button "End this chat session" at bounding box center [859, 275] width 102 height 18
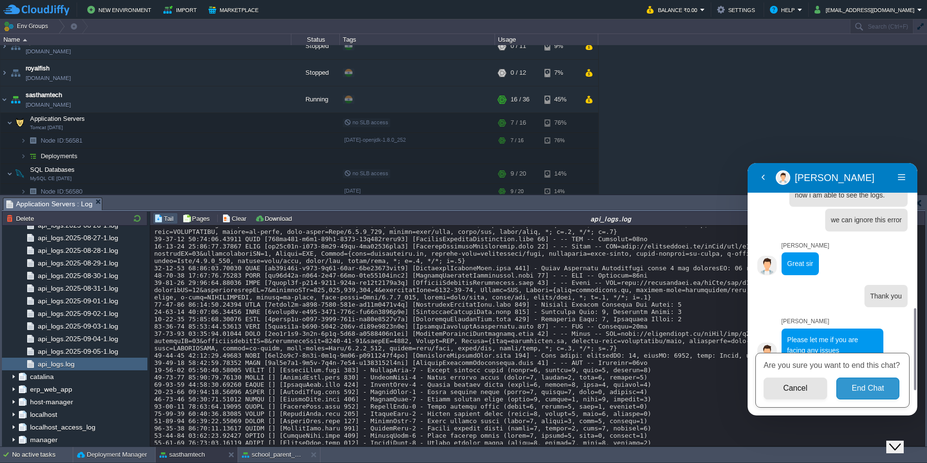
click at [625, 397] on button "End Chat" at bounding box center [869, 388] width 64 height 22
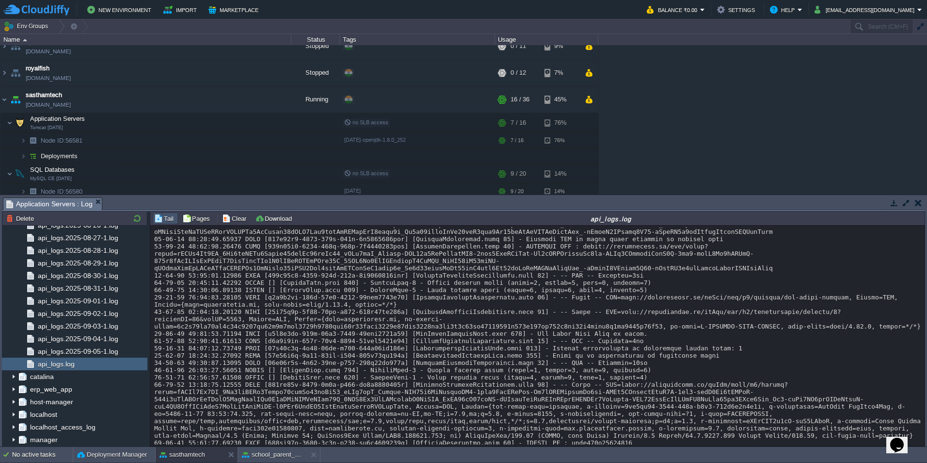
scroll to position [12977, 0]
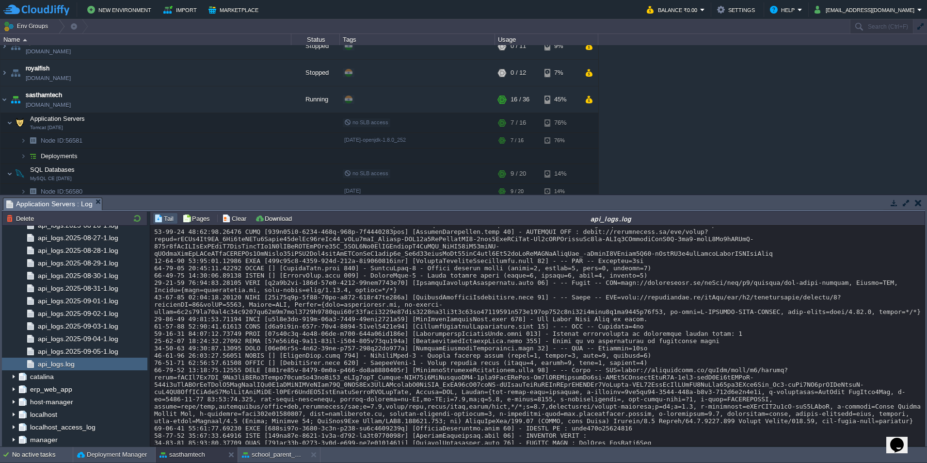
copy div "104144673c3fd85a"
drag, startPoint x: 553, startPoint y: 284, endPoint x: 427, endPoint y: 288, distance: 125.7
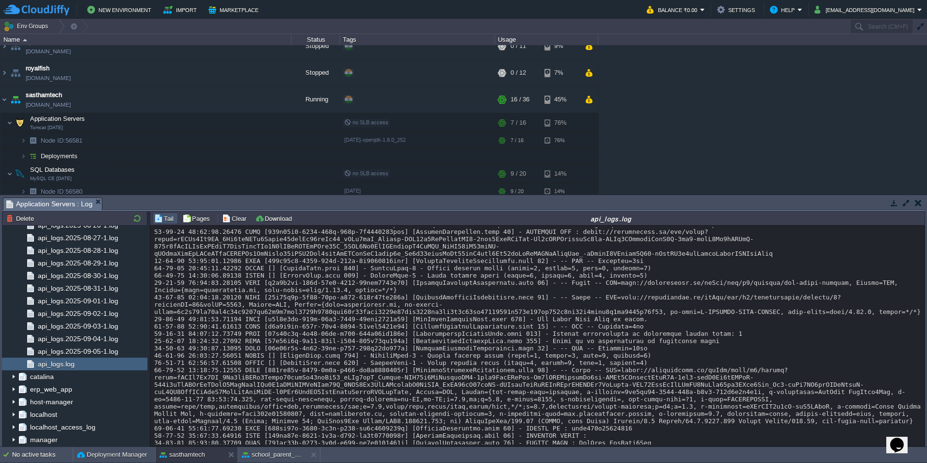
copy div "dg-t1hurQ7Cz2KlNRWCtfa:APA91bGoJroZdHEwYnMTgG50woHZ8cgMnuXaHtO-yp17La8LAouv1uw_…"
